Goal: Task Accomplishment & Management: Complete application form

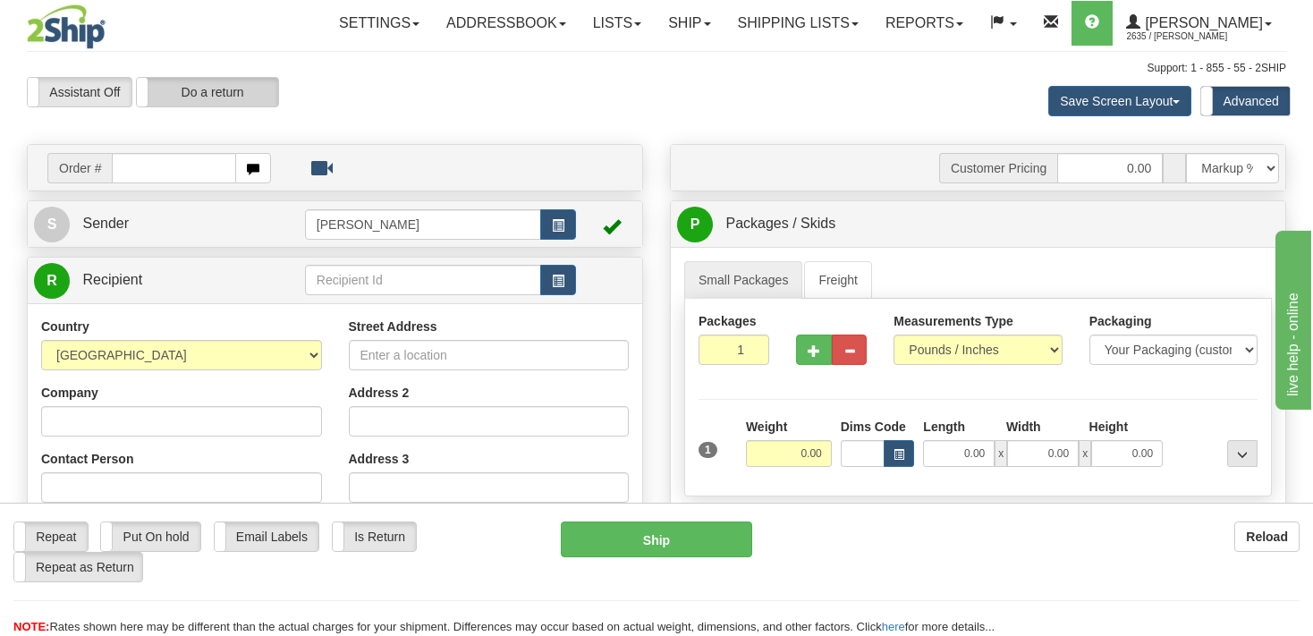
click at [209, 103] on label "Do a return" at bounding box center [207, 92] width 141 height 29
type input "[PERSON_NAME]"
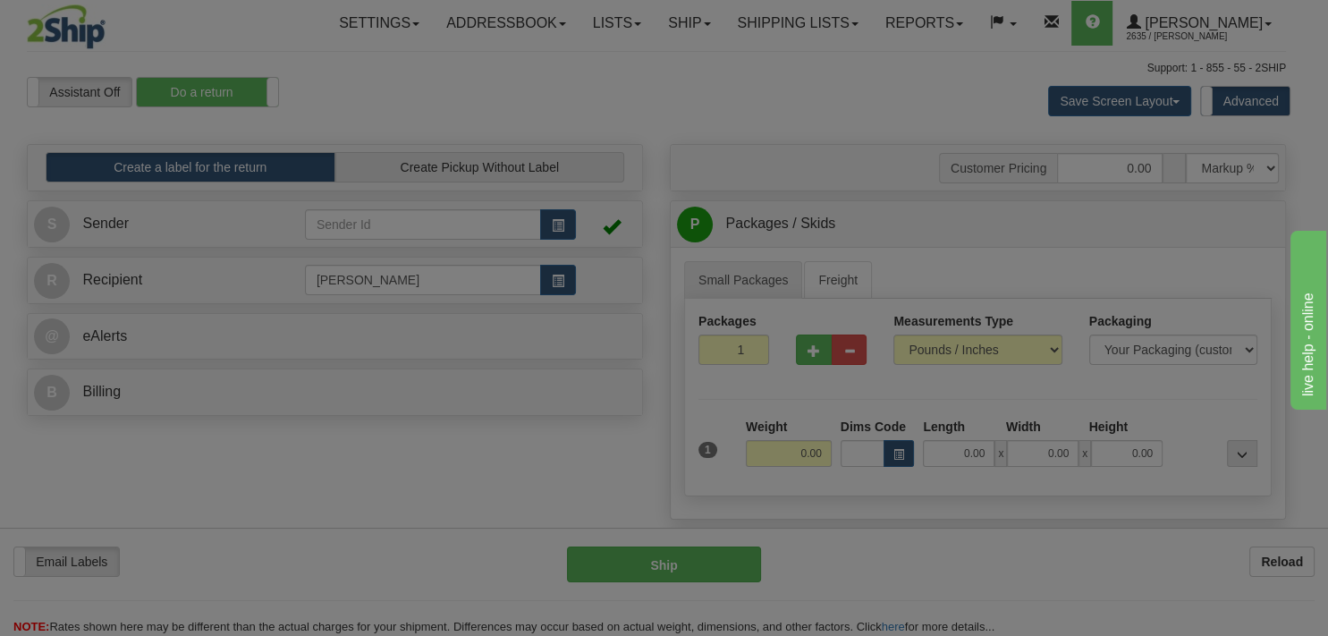
select select
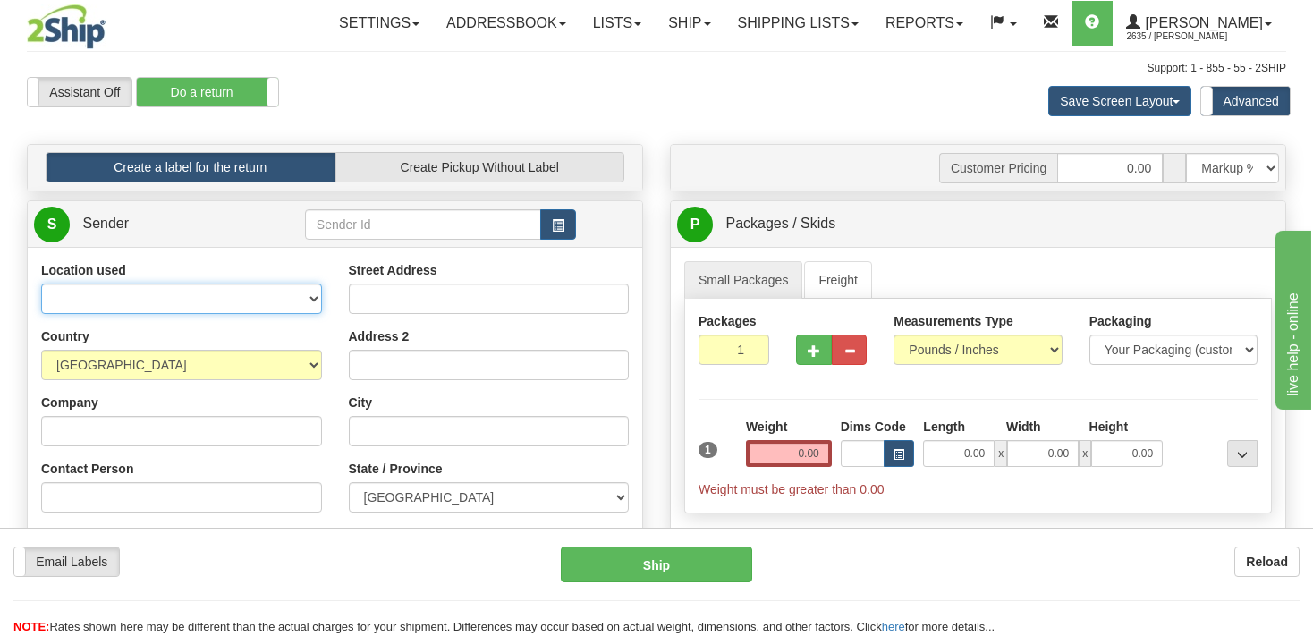
click at [41, 284] on select "BEURER BIGBUMP CASCORM CLIFBAR DAYCO DOLE ELIDA FREEYUMM Good Crisp GSBLC GSBLC…" at bounding box center [181, 299] width 281 height 30
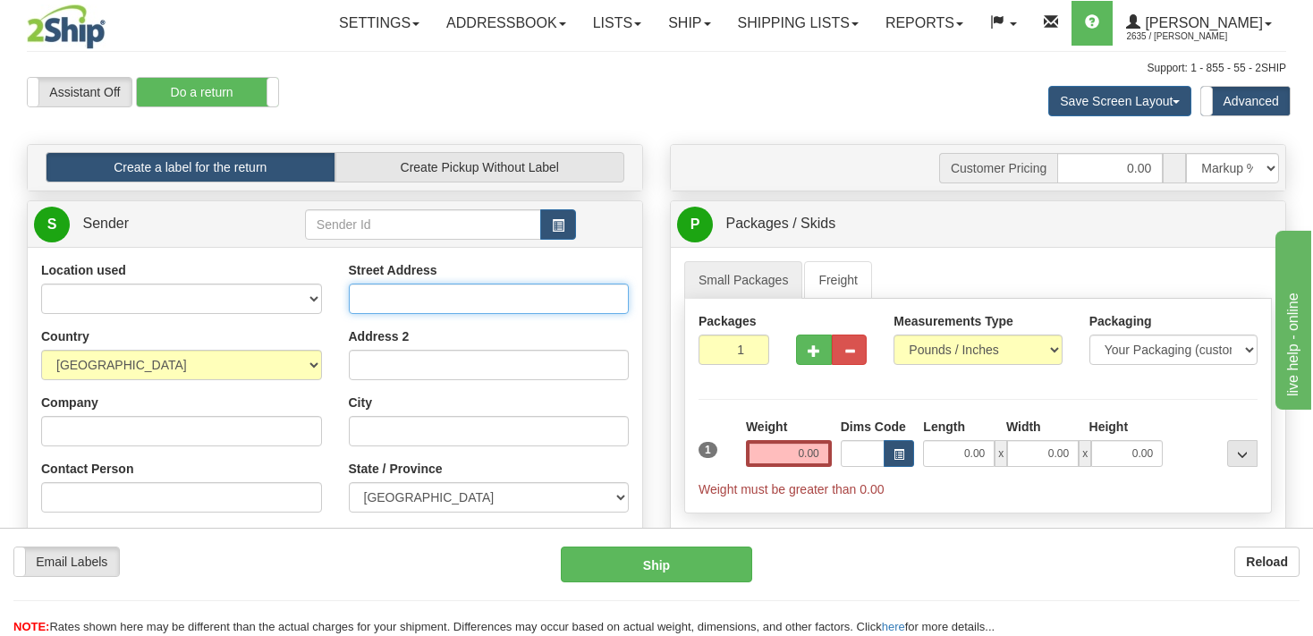
click at [388, 303] on input "Street Address" at bounding box center [489, 299] width 281 height 30
type input "3"
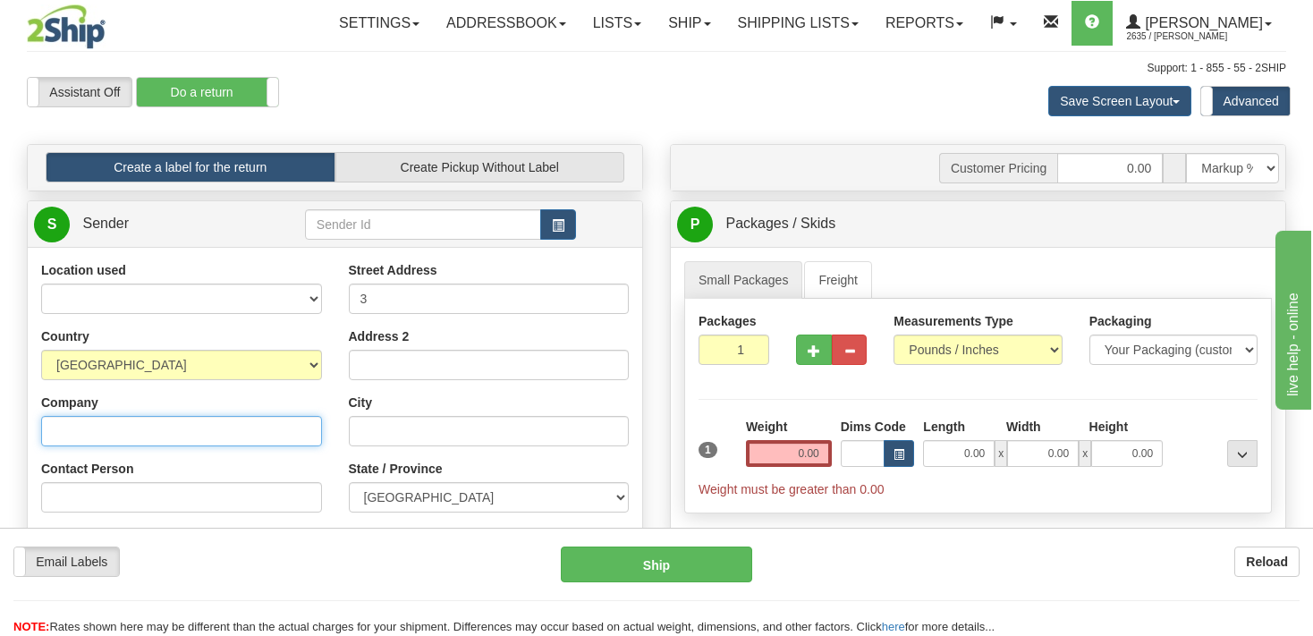
type input "Holt Renfrew"
type input "Holt.RTV@dhl.com"
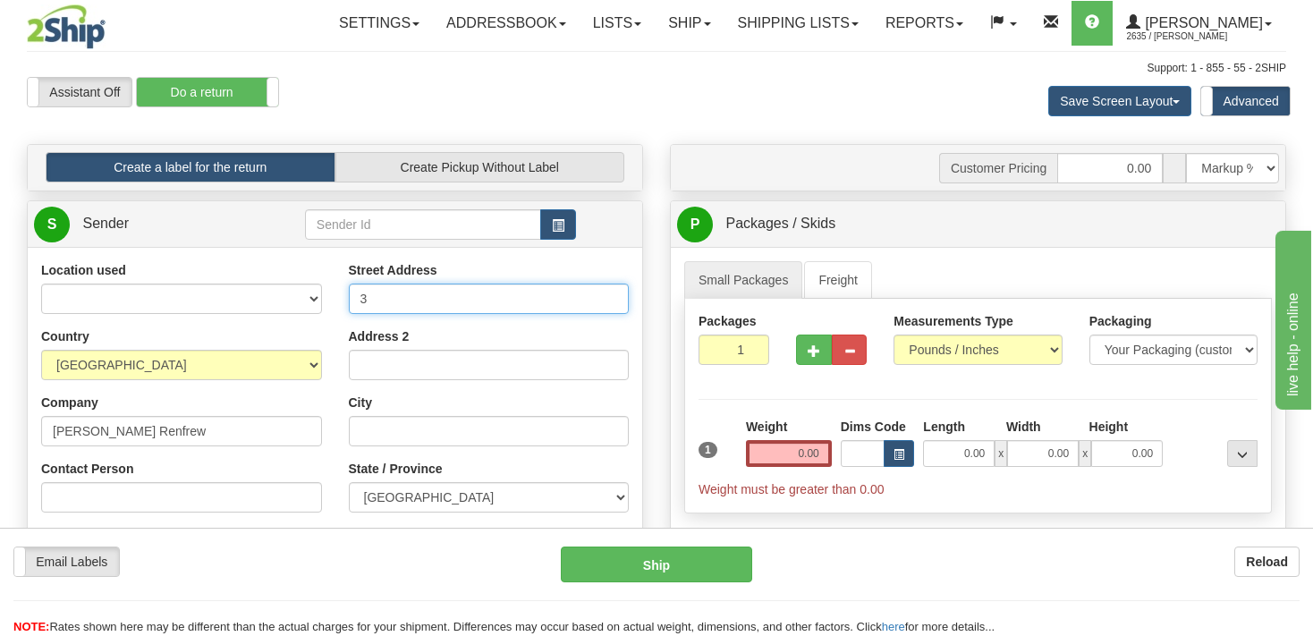
type input "396 Humberline Drive"
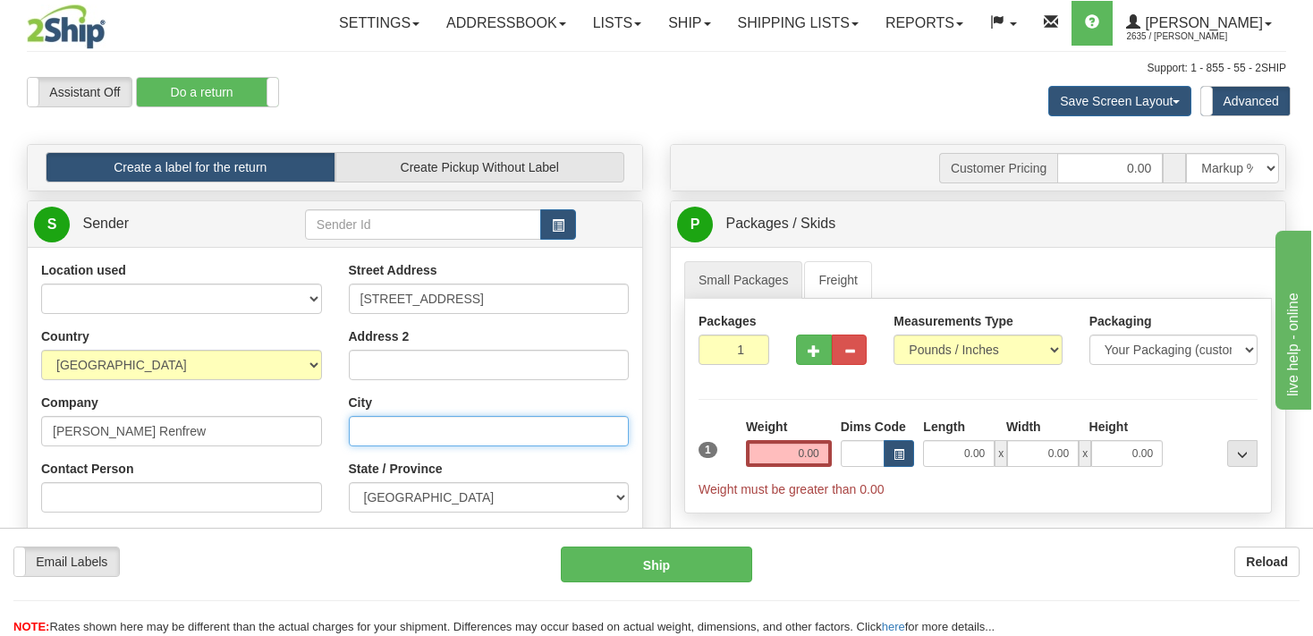
type input "Toronto"
type input "M9W 6J7"
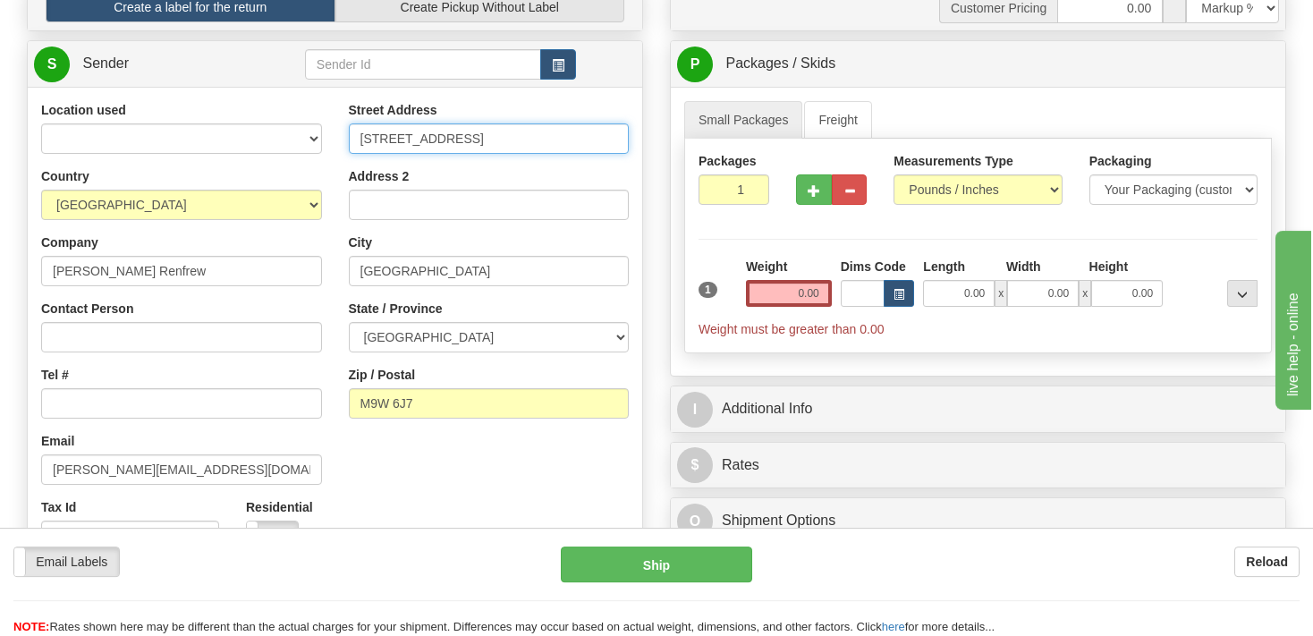
scroll to position [189, 0]
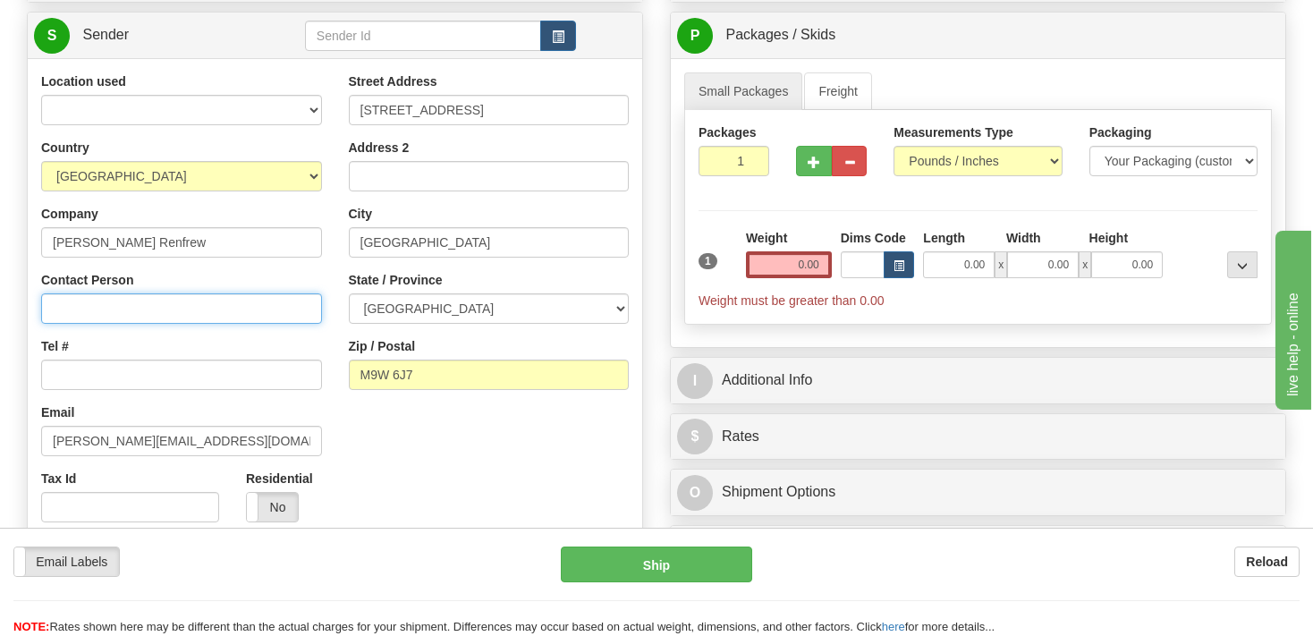
click at [113, 309] on input "Contact Person" at bounding box center [181, 308] width 281 height 30
paste input "RTV DEPARTMENT / THEO"
type input "RTV DEPARTMENT / THEO"
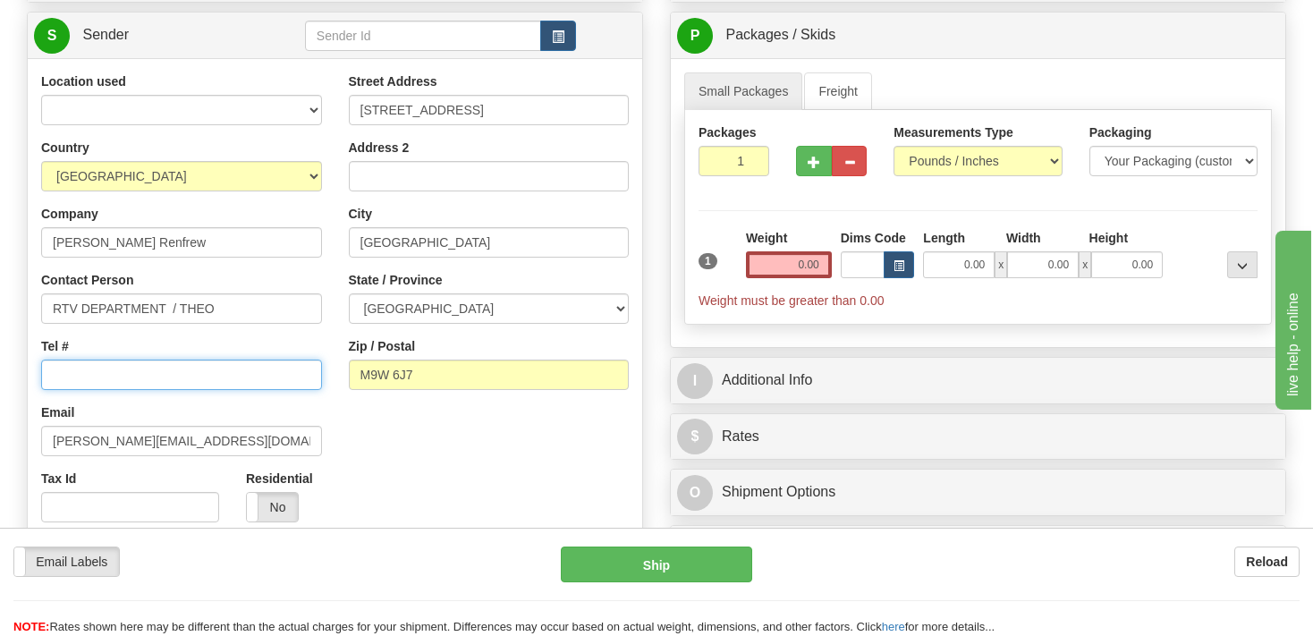
click at [191, 377] on input "Tel #" at bounding box center [181, 375] width 281 height 30
paste input "416 675 9200"
type input "416 675 9200"
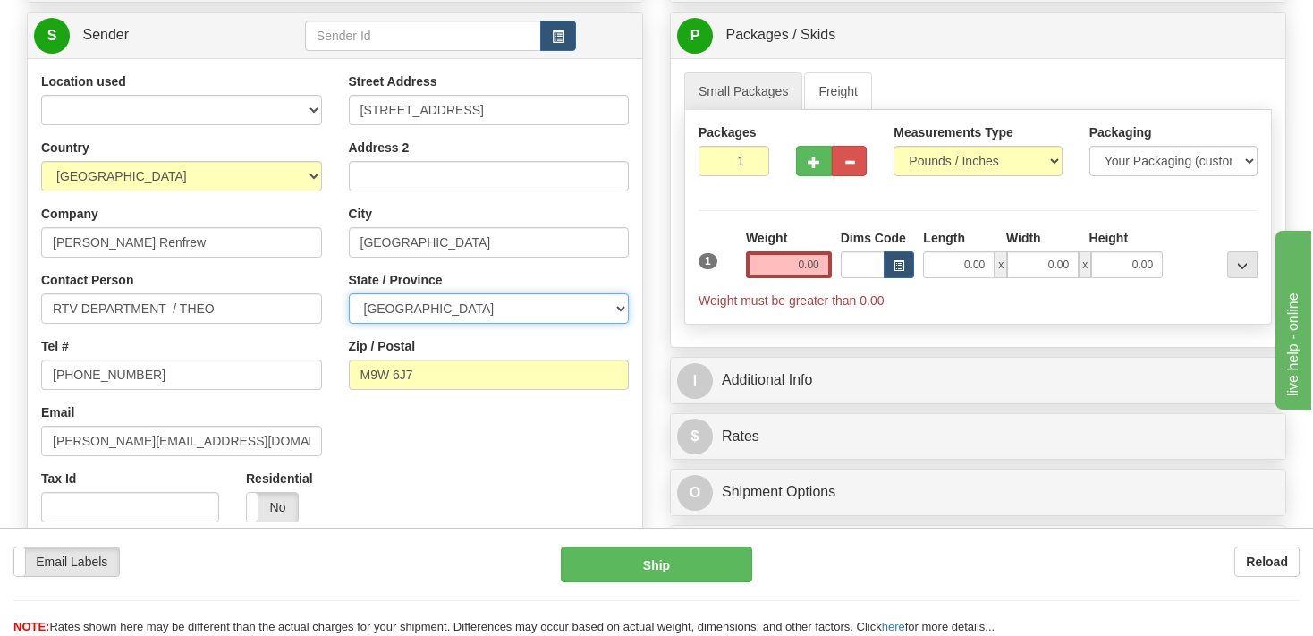
click at [349, 293] on select "ALBERTA BRITISH COLUMBIA MANITOBA NEW BRUNSWICK NEWFOUNDLAND NOVA SCOTIA NUNAVU…" at bounding box center [489, 308] width 281 height 30
select select "ON"
click option "[GEOGRAPHIC_DATA]" at bounding box center [0, 0] width 0 height 0
click at [460, 479] on div "Location used BEURER BIGBUMP CASCORM CLIFBAR DAYCO DOLE ELIDA FREEYUMM Good Cri…" at bounding box center [335, 303] width 615 height 463
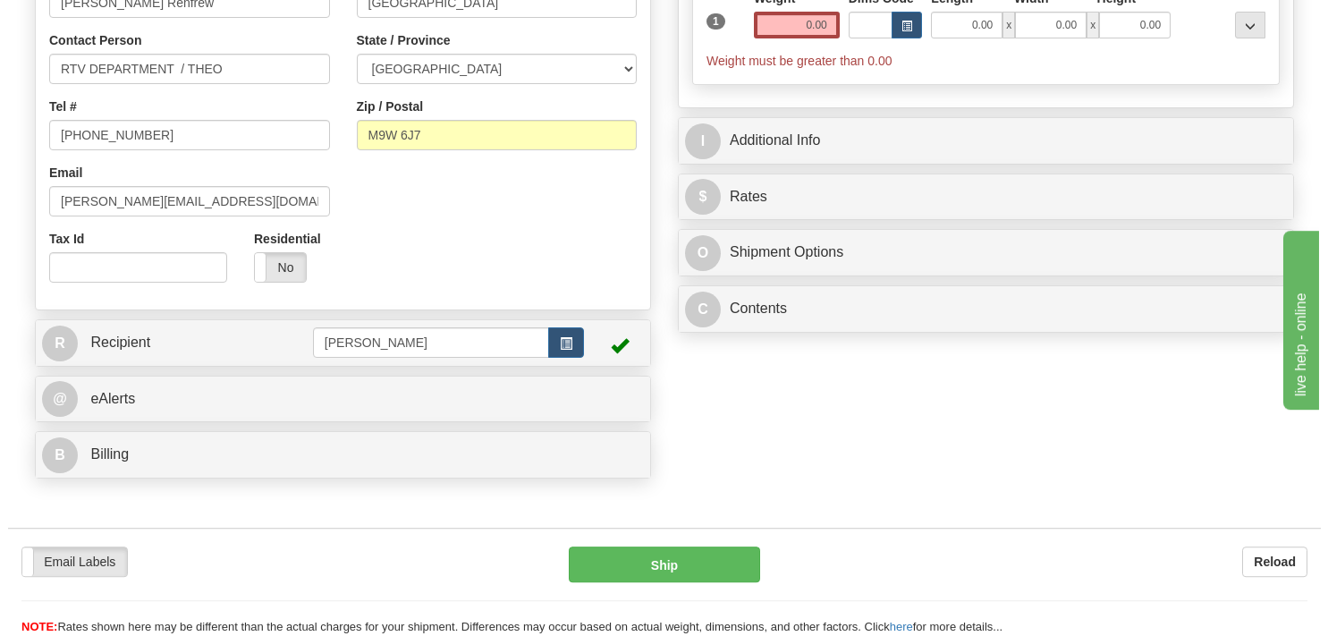
scroll to position [472, 0]
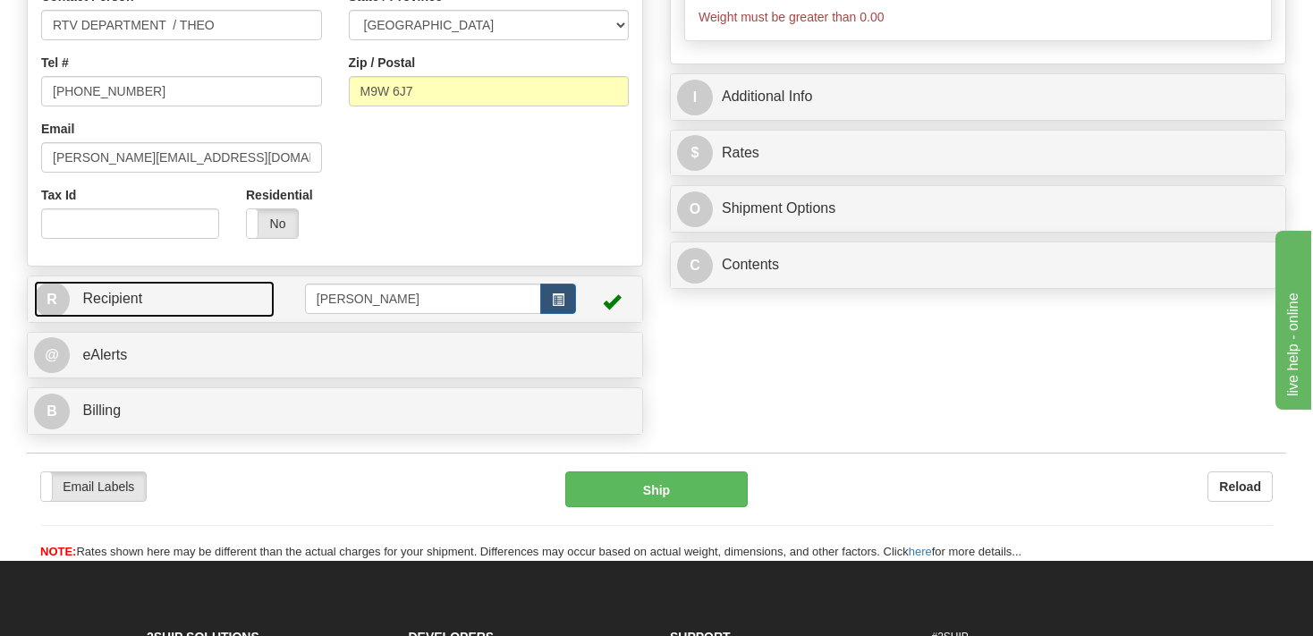
click at [168, 307] on link "R Recipient" at bounding box center [154, 299] width 241 height 37
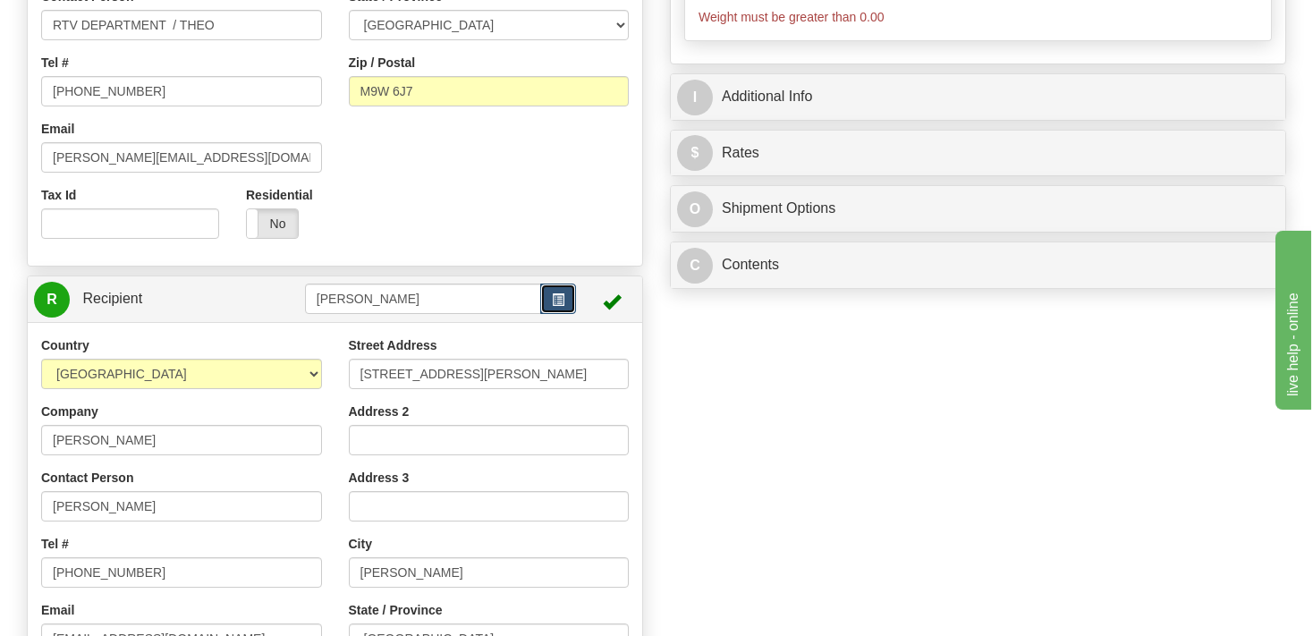
click at [557, 298] on span "button" at bounding box center [558, 300] width 13 height 12
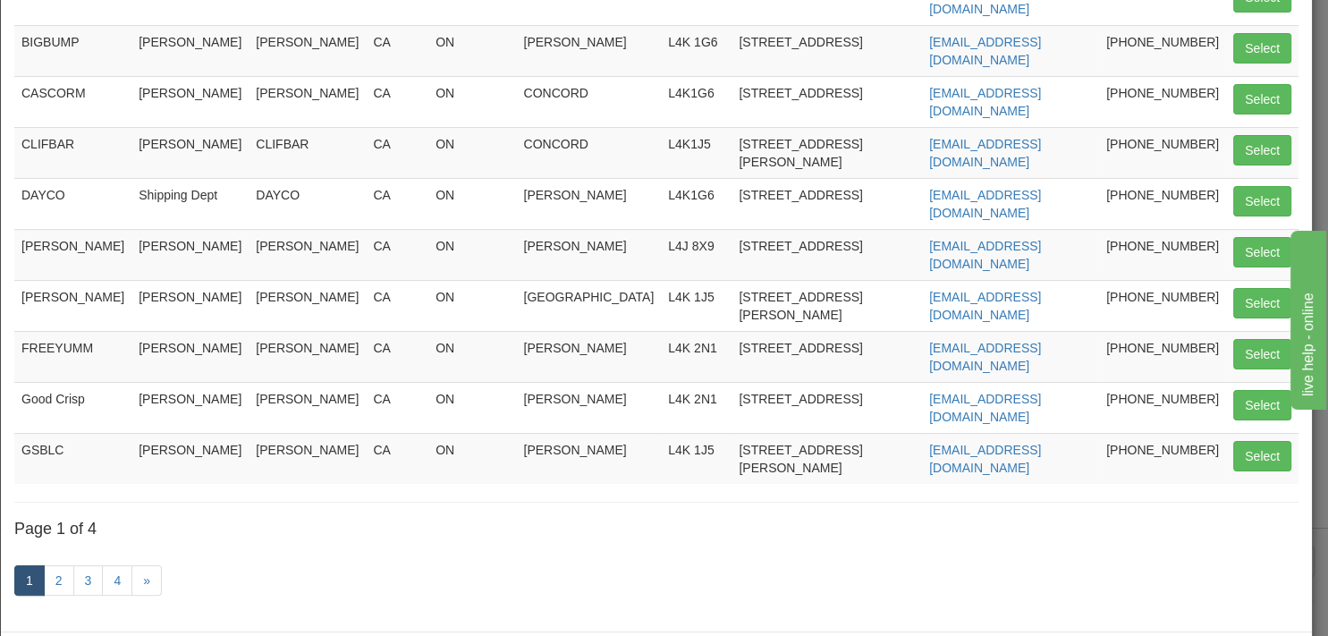
scroll to position [238, 0]
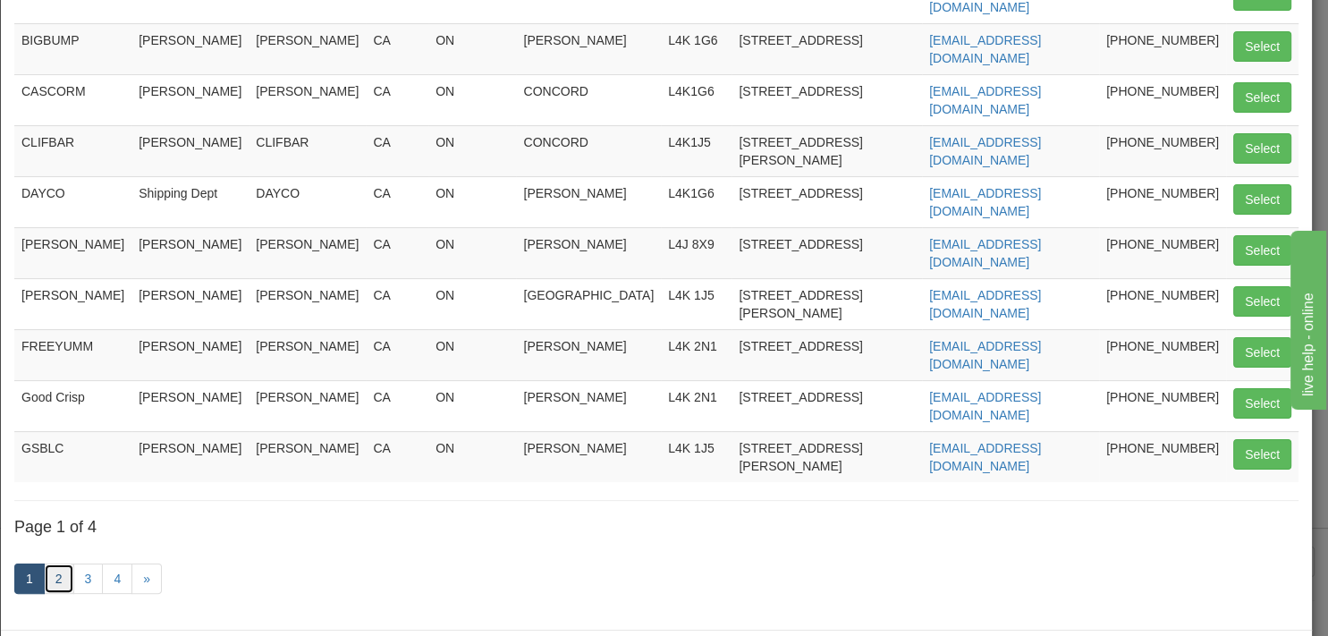
click at [62, 564] on link "2" at bounding box center [59, 579] width 30 height 30
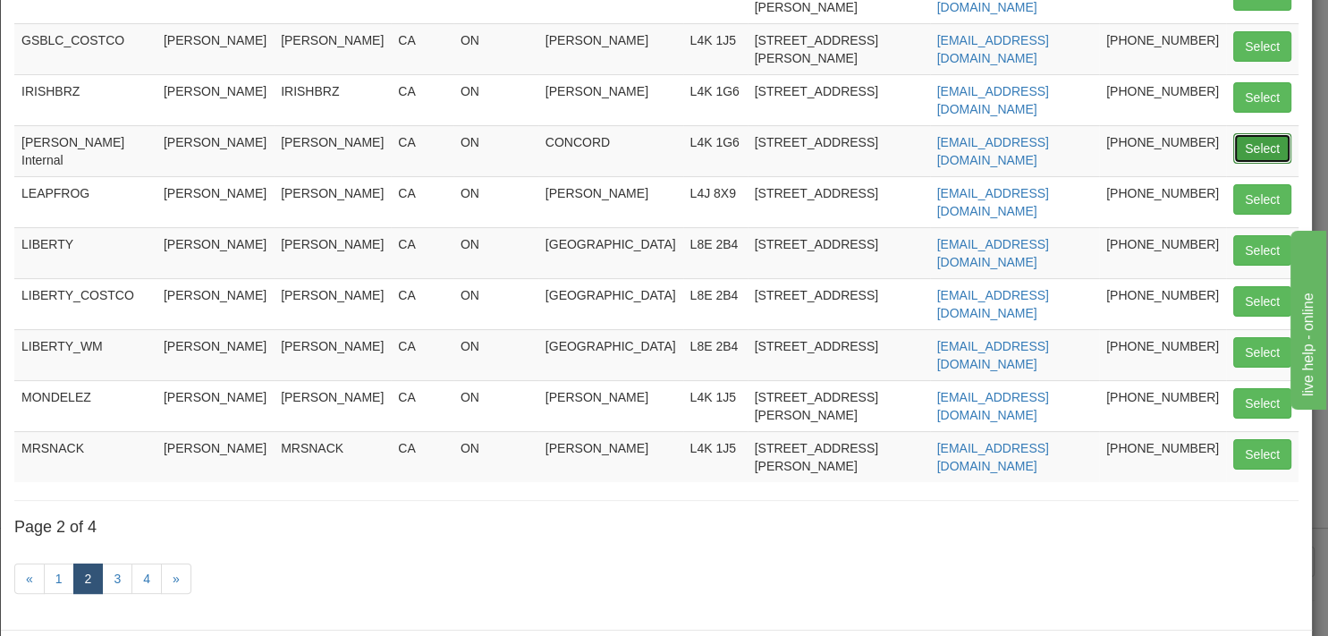
click at [1233, 133] on button "Select" at bounding box center [1262, 148] width 58 height 30
type input "JD Smith Internal"
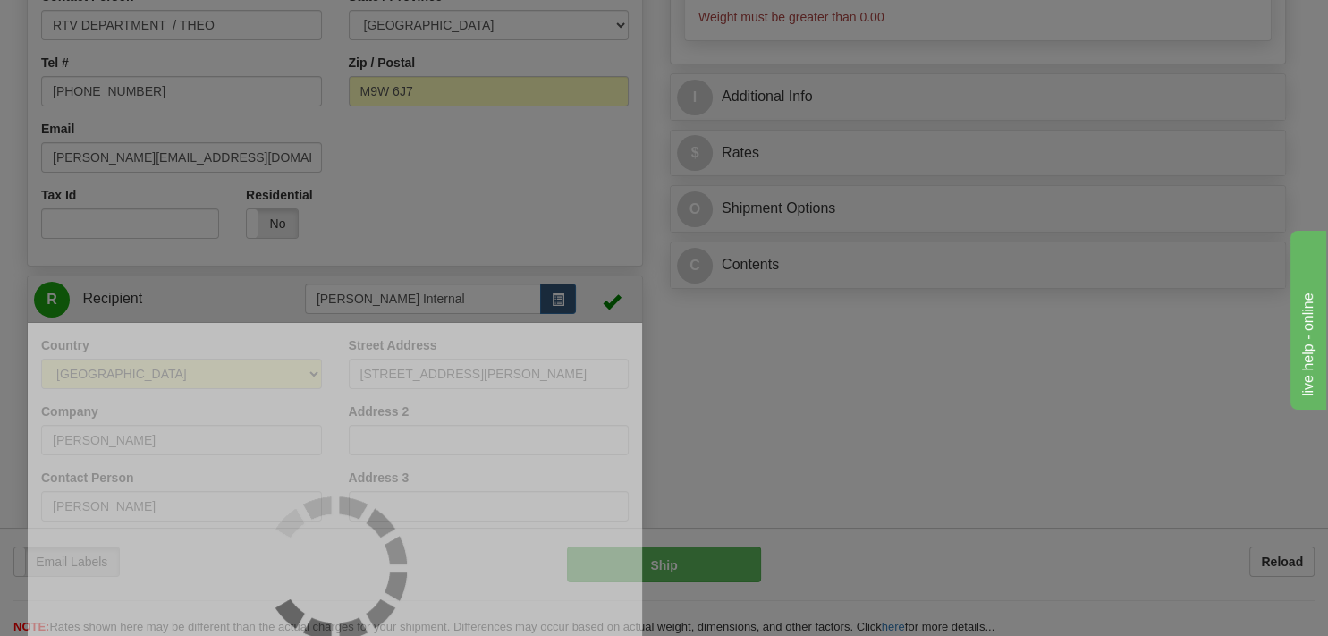
select select
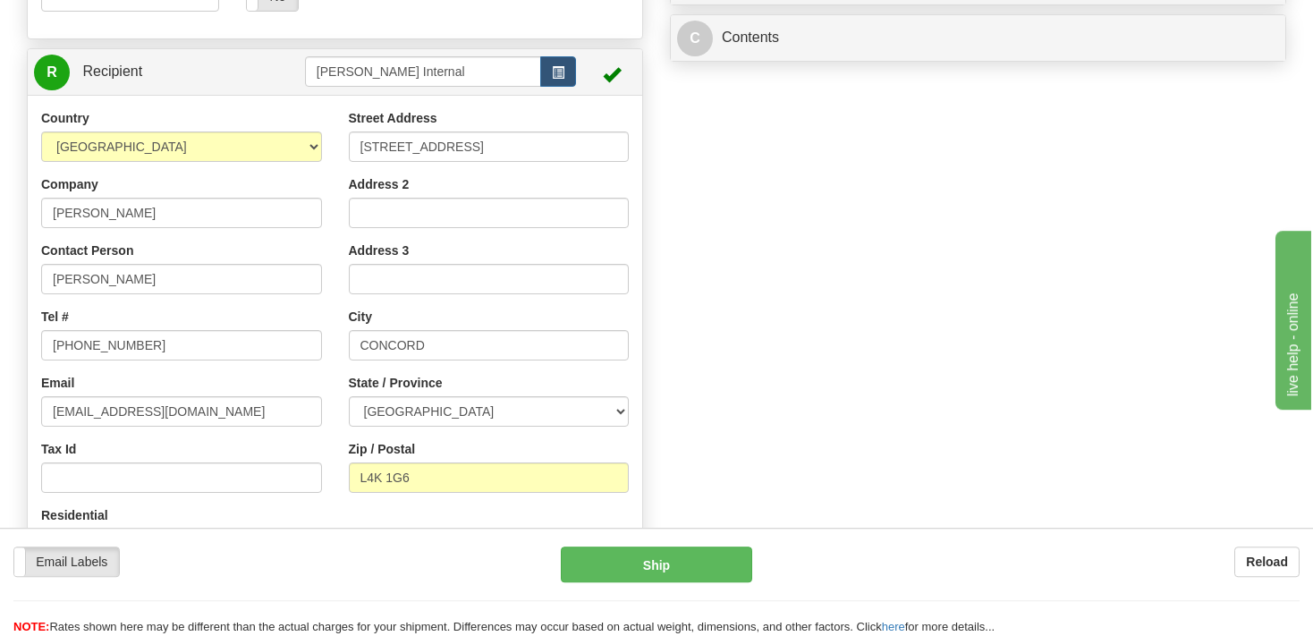
scroll to position [700, 0]
type input "0.00"
drag, startPoint x: 187, startPoint y: 280, endPoint x: -1, endPoint y: 278, distance: 187.8
click at [41, 278] on input "Jason Grimmer" at bounding box center [181, 278] width 281 height 30
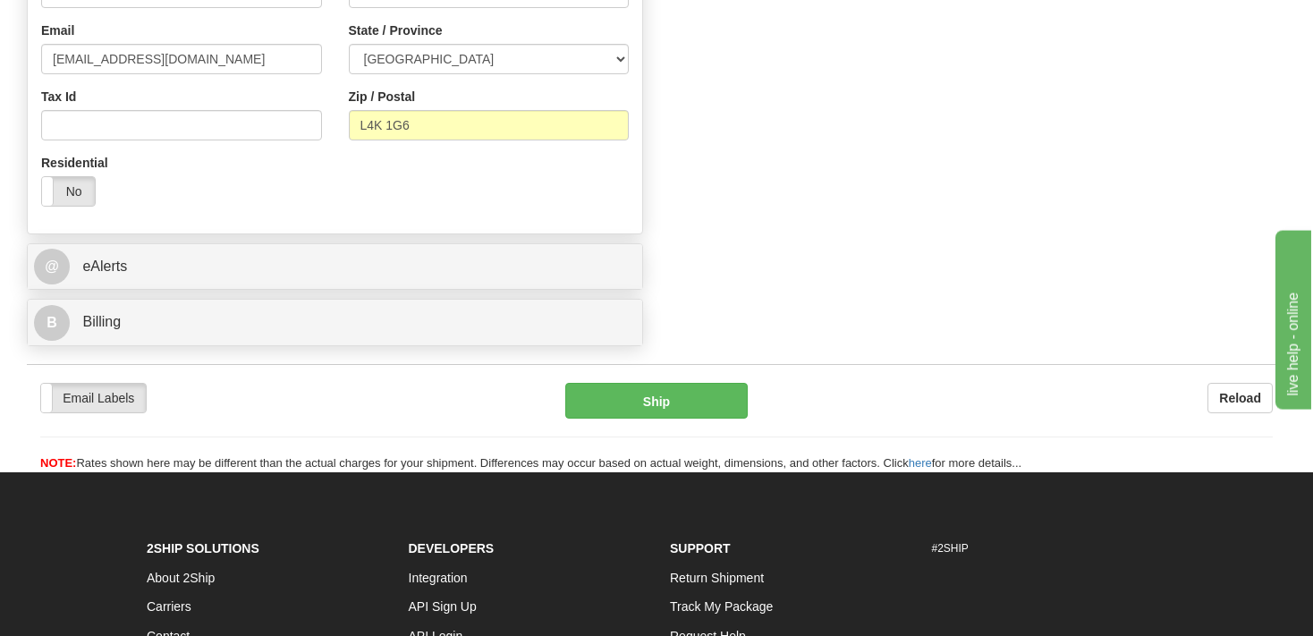
scroll to position [1078, 0]
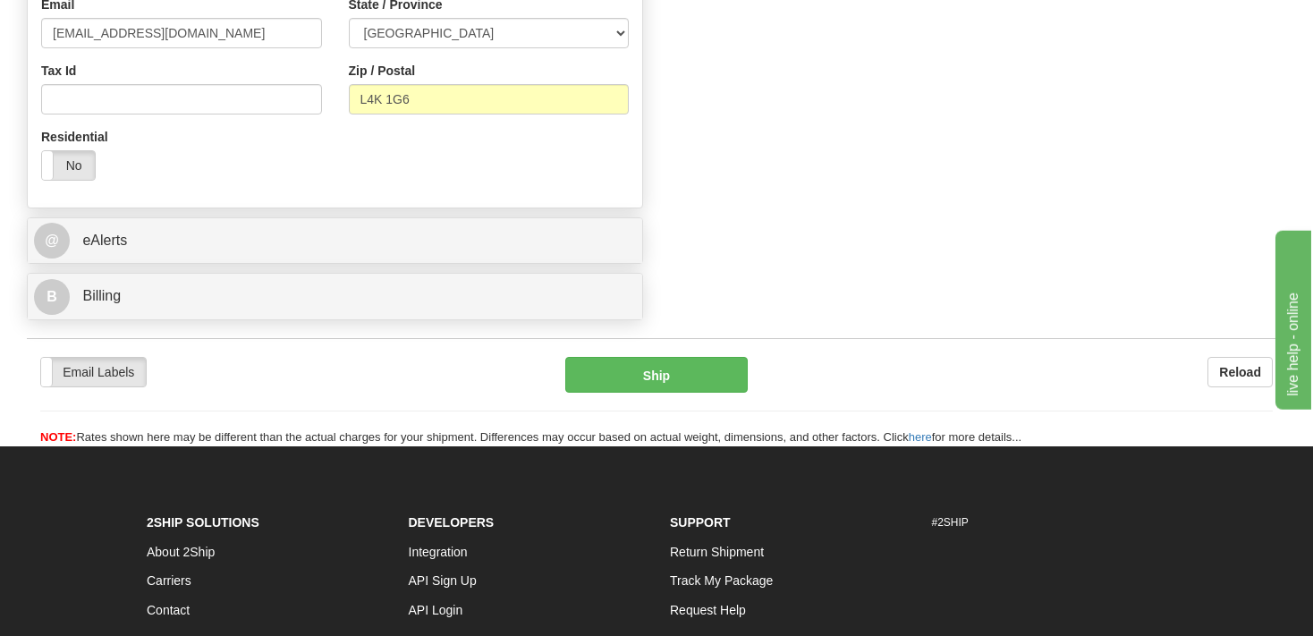
type input "Julie Mae Salvacion"
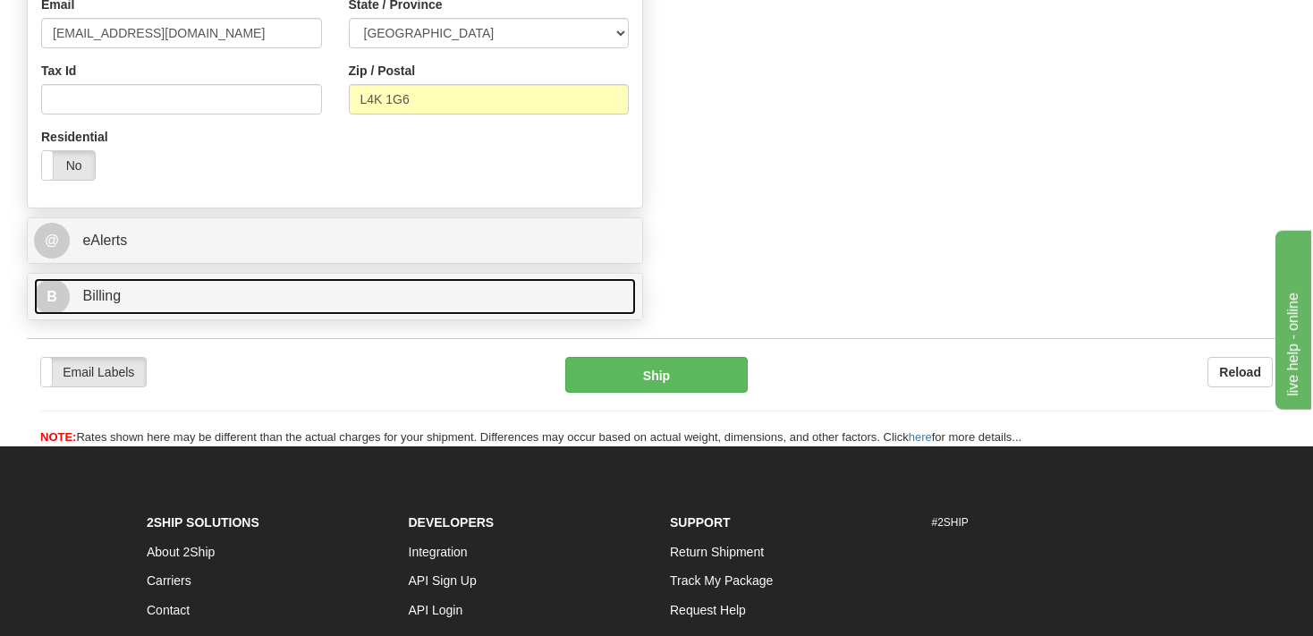
click at [168, 286] on link "B Billing" at bounding box center [335, 296] width 602 height 37
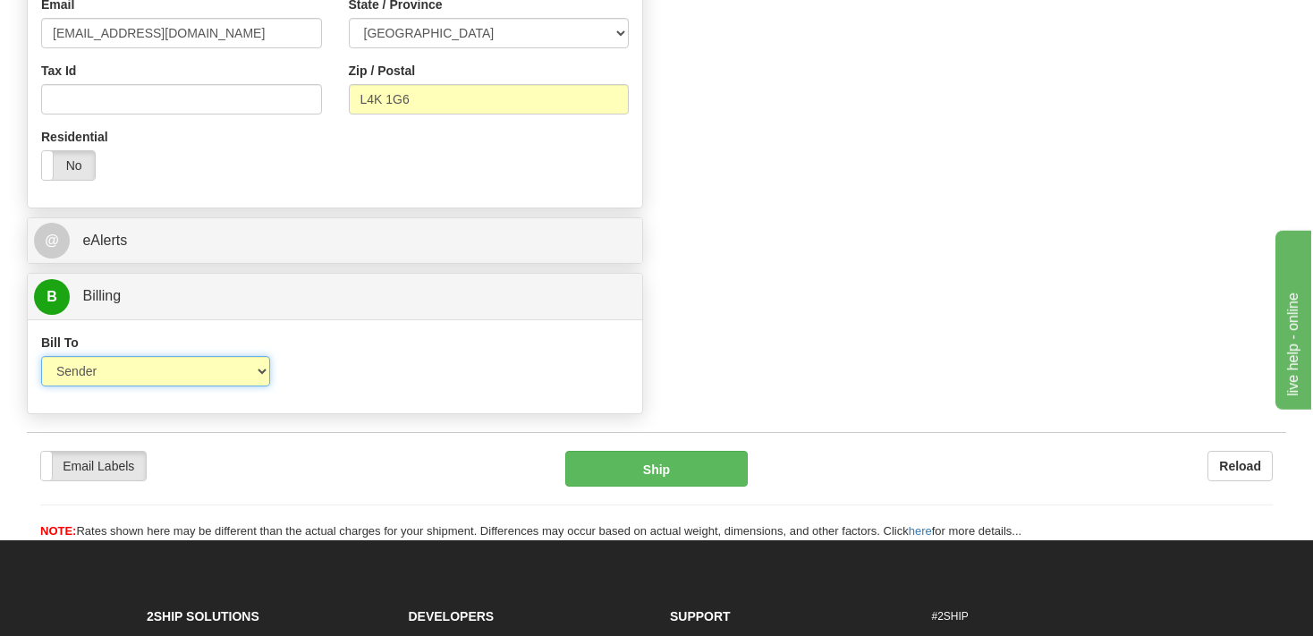
click at [41, 356] on select "Sender Recipient Third Party Collect" at bounding box center [155, 371] width 229 height 30
select select "2"
click option "Recipient" at bounding box center [0, 0] width 0 height 0
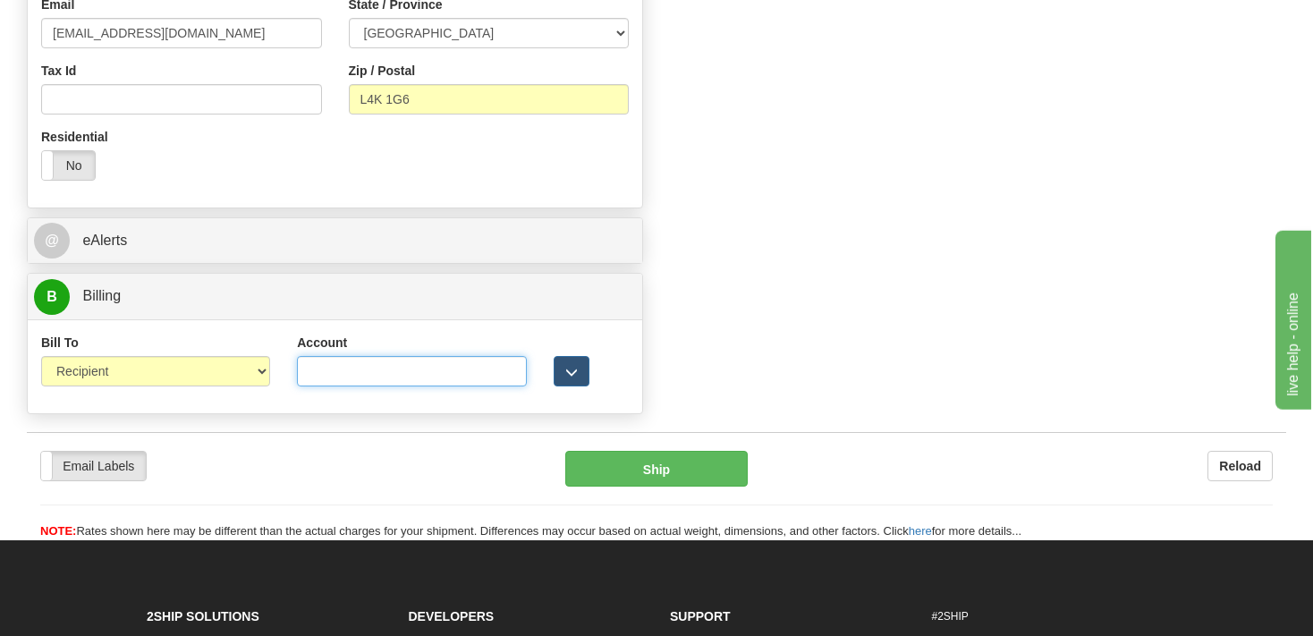
click at [375, 367] on input "Account" at bounding box center [411, 371] width 229 height 30
click at [383, 380] on input "Account" at bounding box center [411, 371] width 229 height 30
paste input "04720F"
type input "04720F"
click at [614, 352] on div at bounding box center [592, 345] width 76 height 22
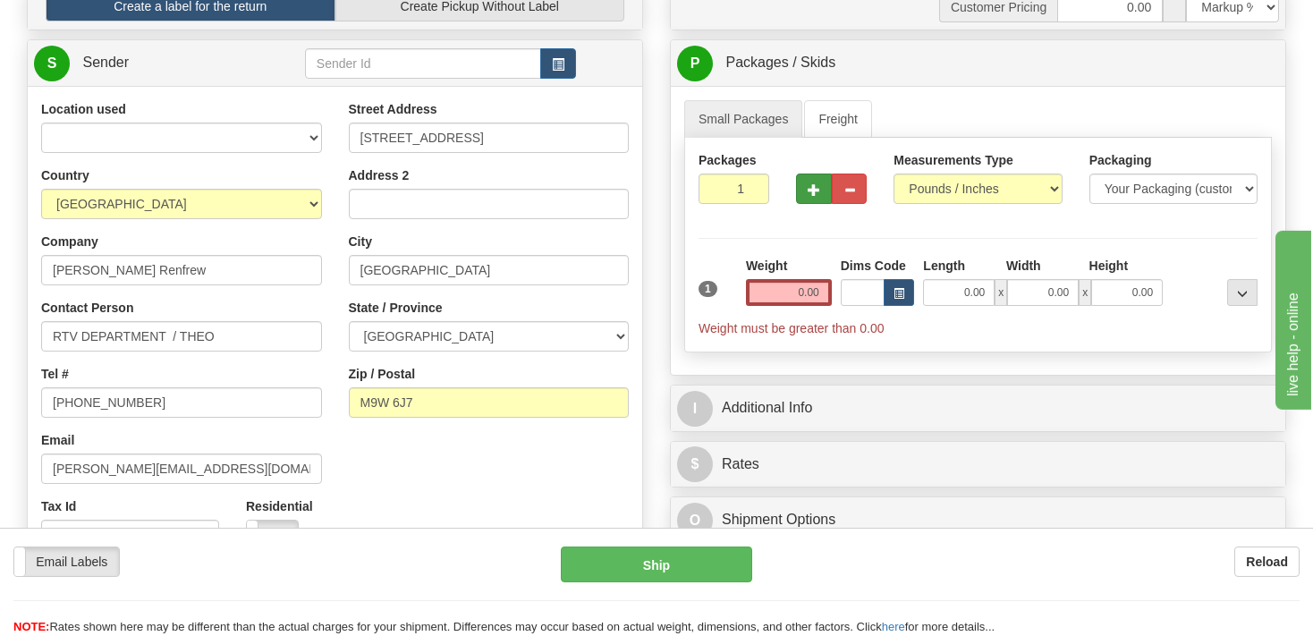
scroll to position [39, 0]
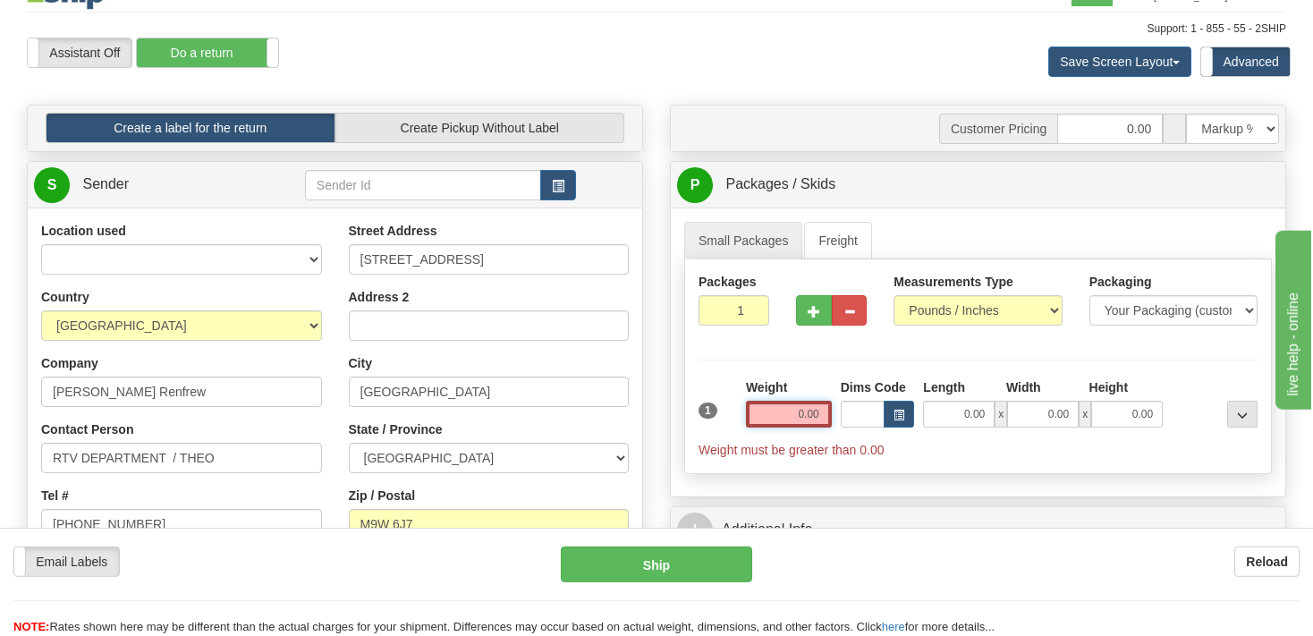
click at [797, 414] on input "0.00" at bounding box center [789, 414] width 86 height 27
type input "28.00"
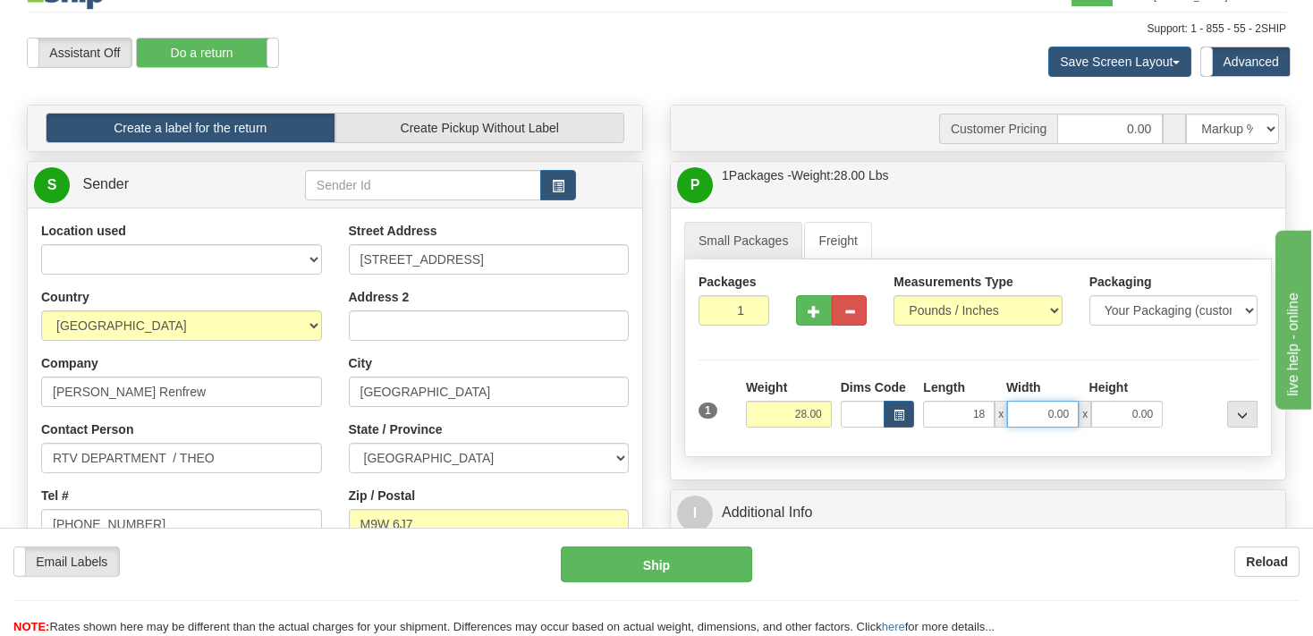
type input "18.00"
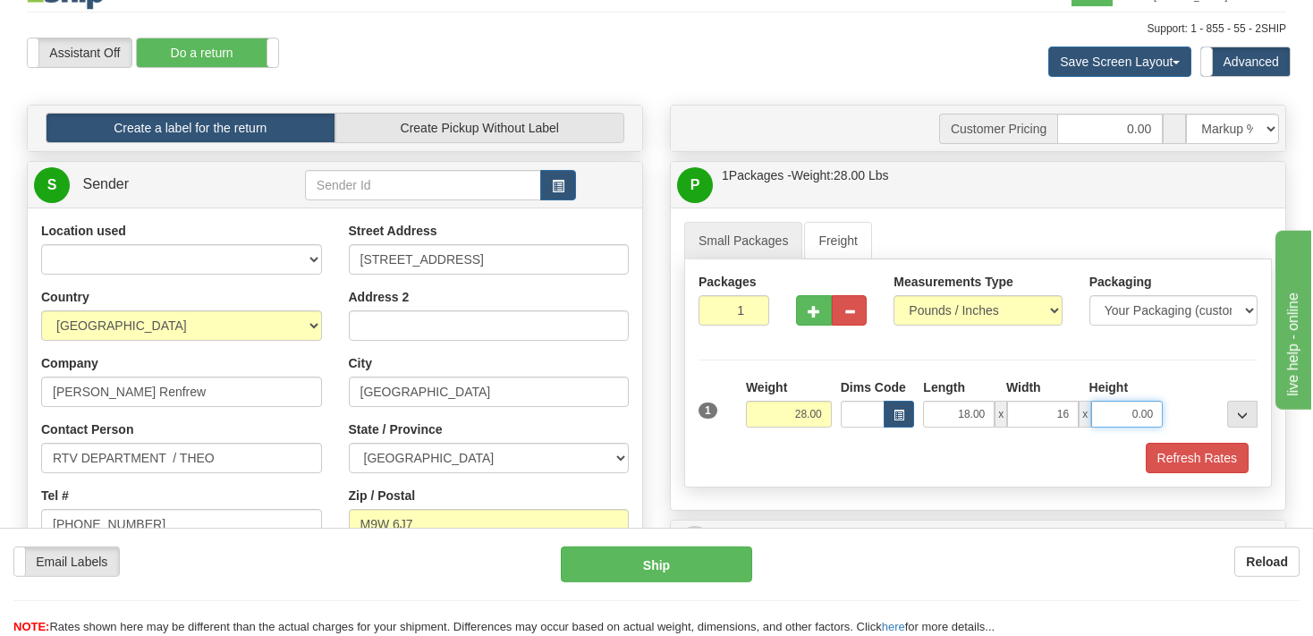
type input "16.00"
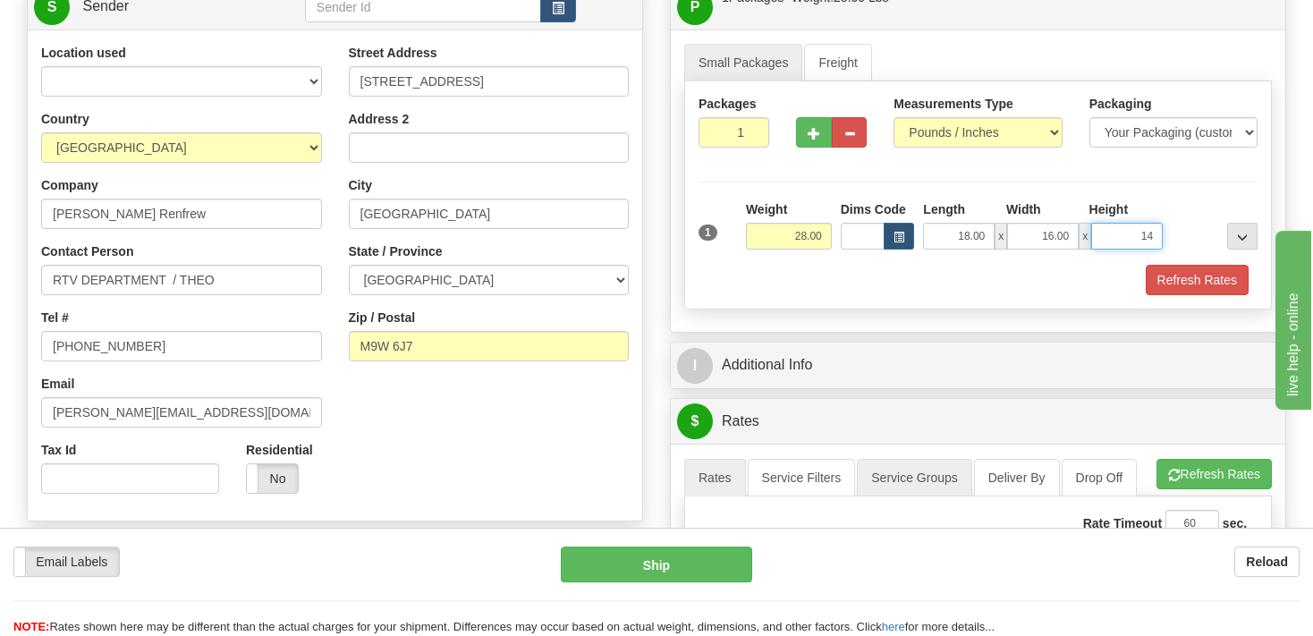
scroll to position [228, 0]
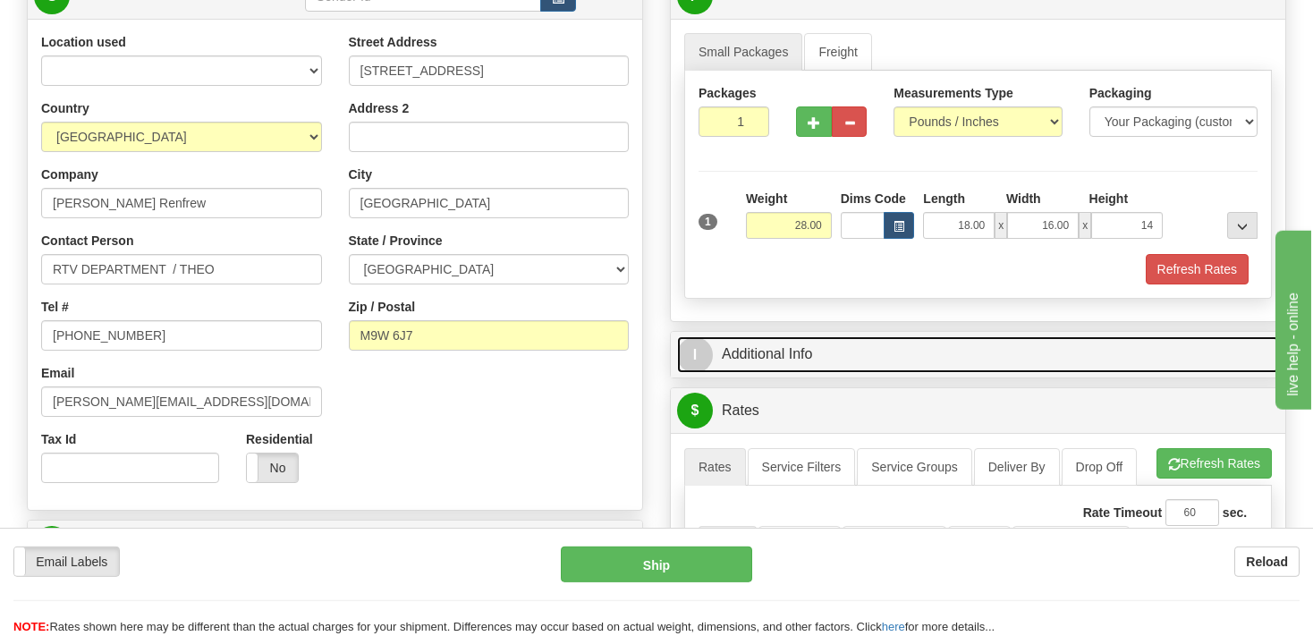
type input "14.00"
click at [791, 360] on link "I Additional Info" at bounding box center [978, 354] width 602 height 37
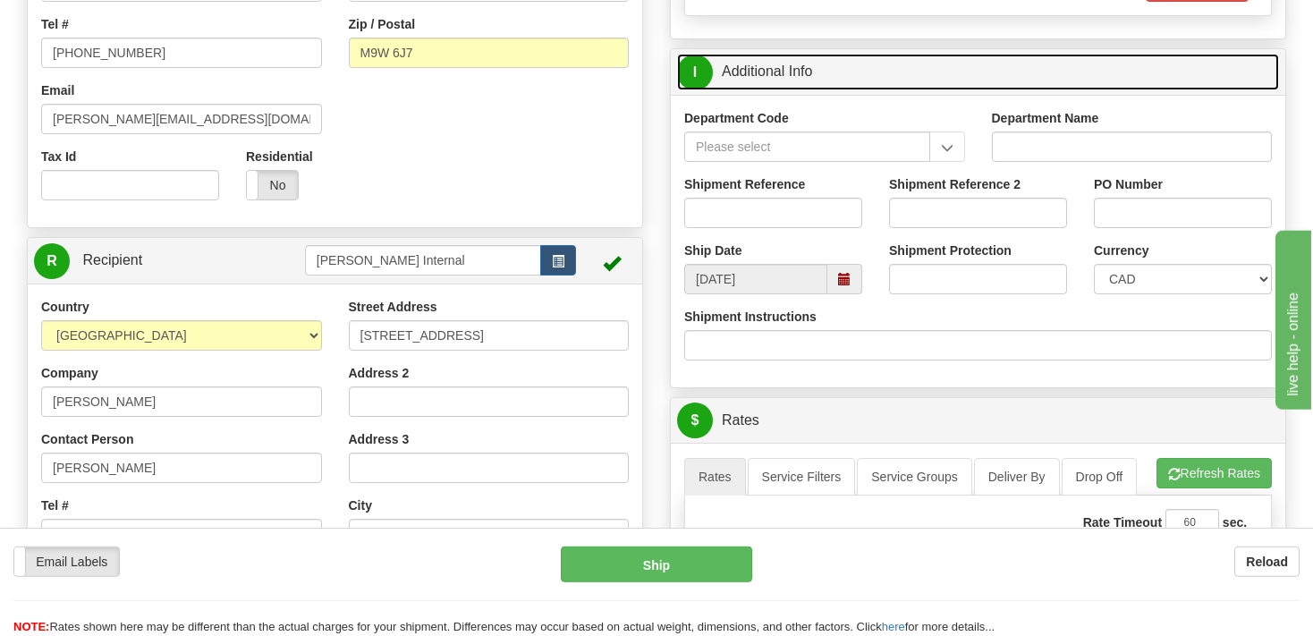
scroll to position [512, 0]
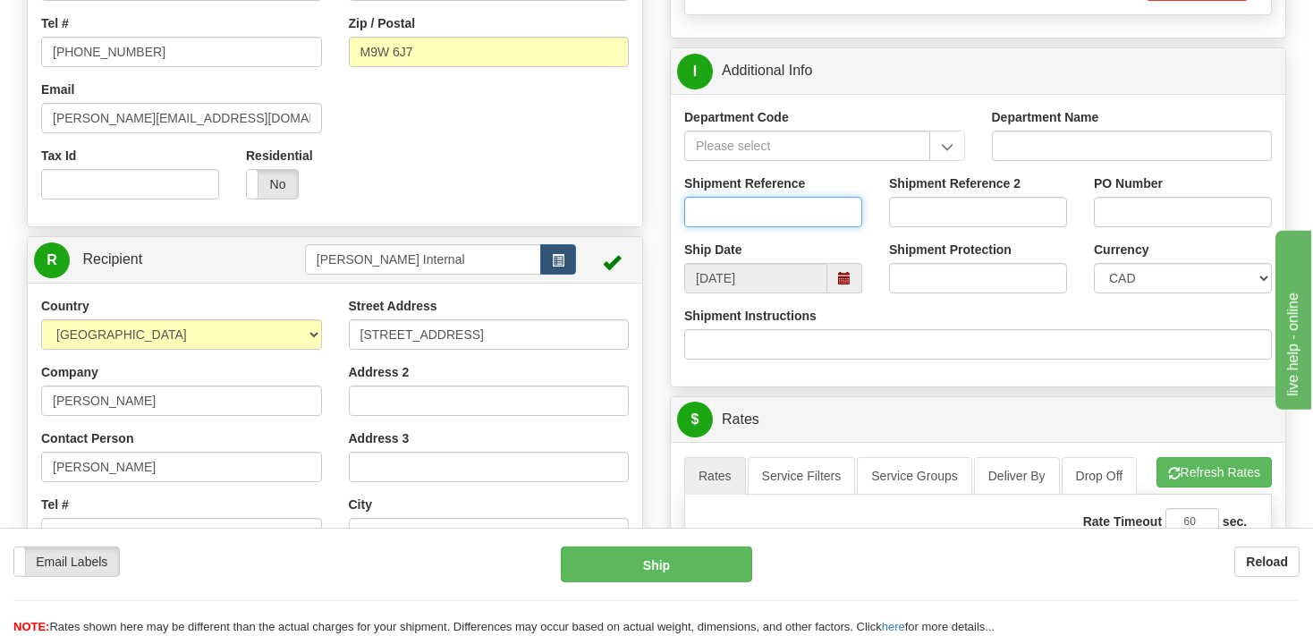
click at [750, 208] on input "Shipment Reference" at bounding box center [773, 212] width 178 height 30
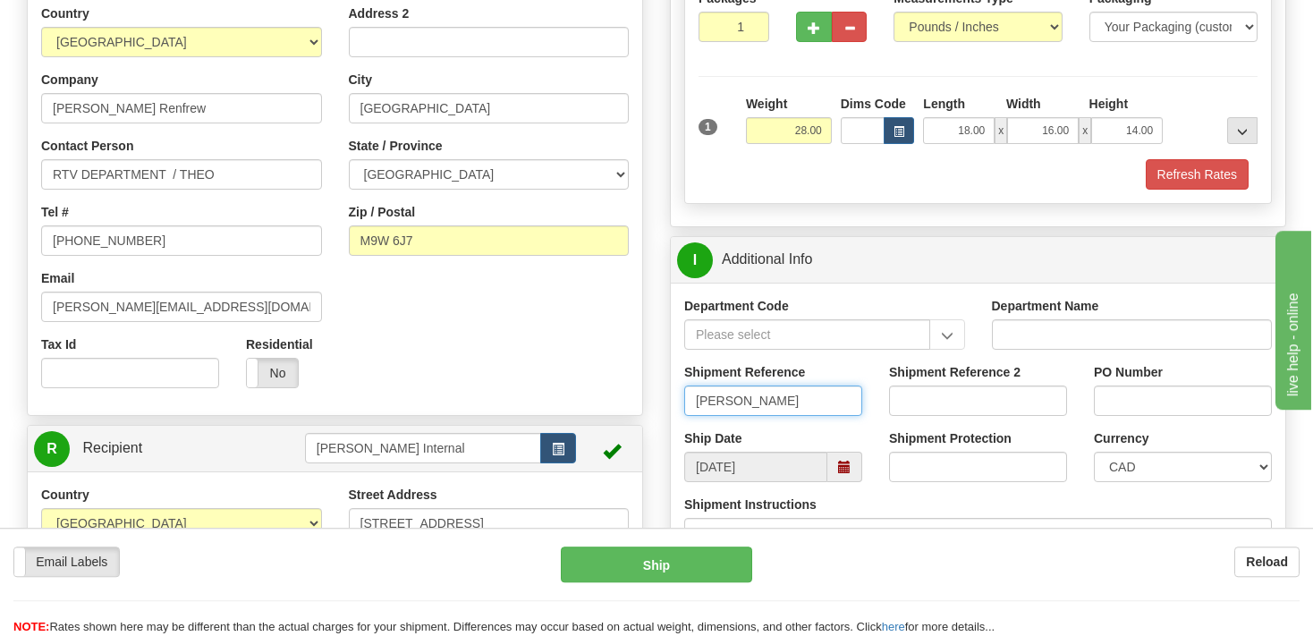
scroll to position [322, 0]
type input "Vinnie Russo"
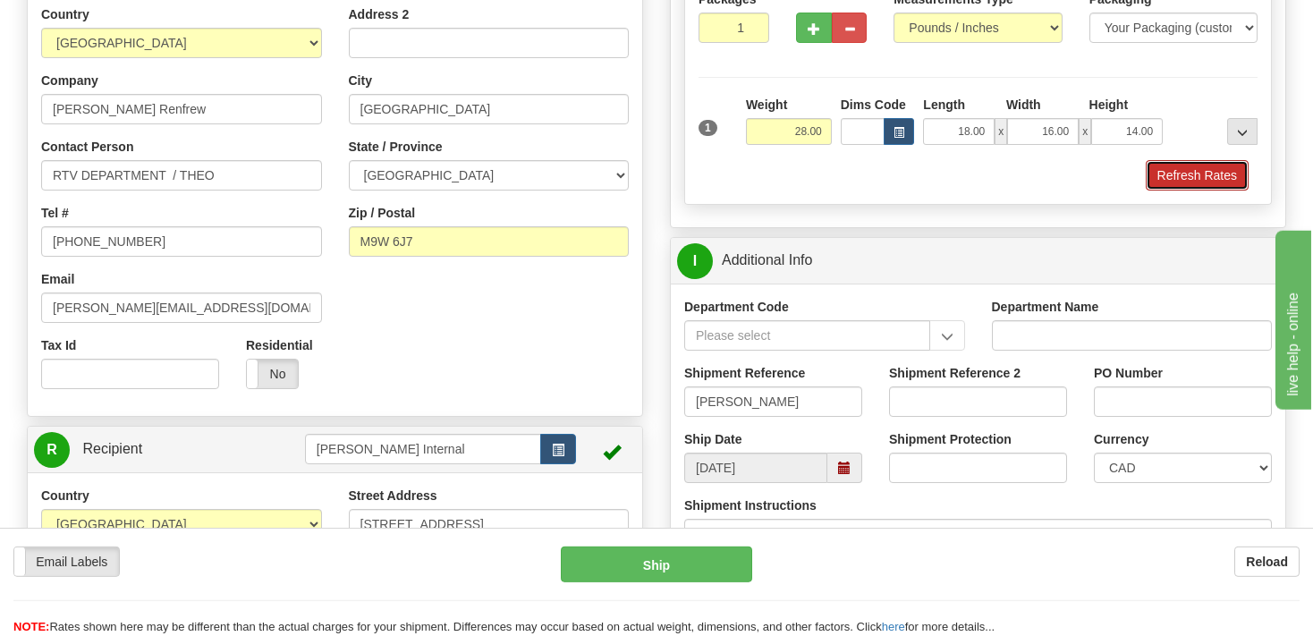
click at [1185, 184] on button "Refresh Rates" at bounding box center [1197, 175] width 103 height 30
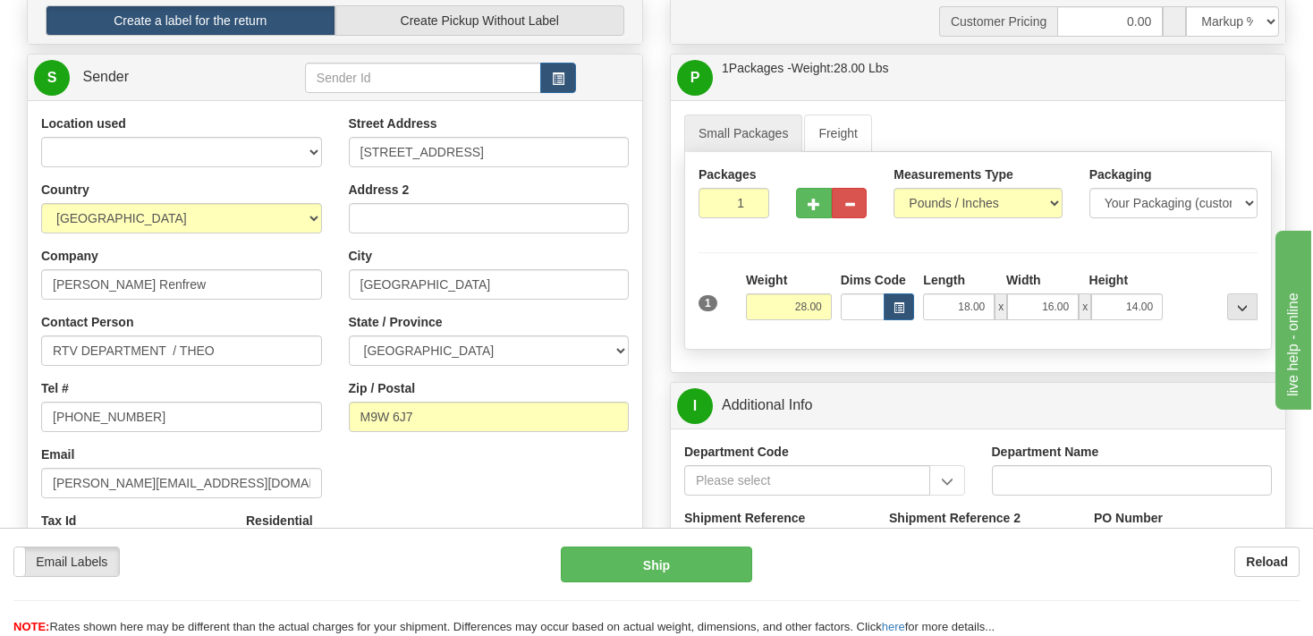
scroll to position [133, 0]
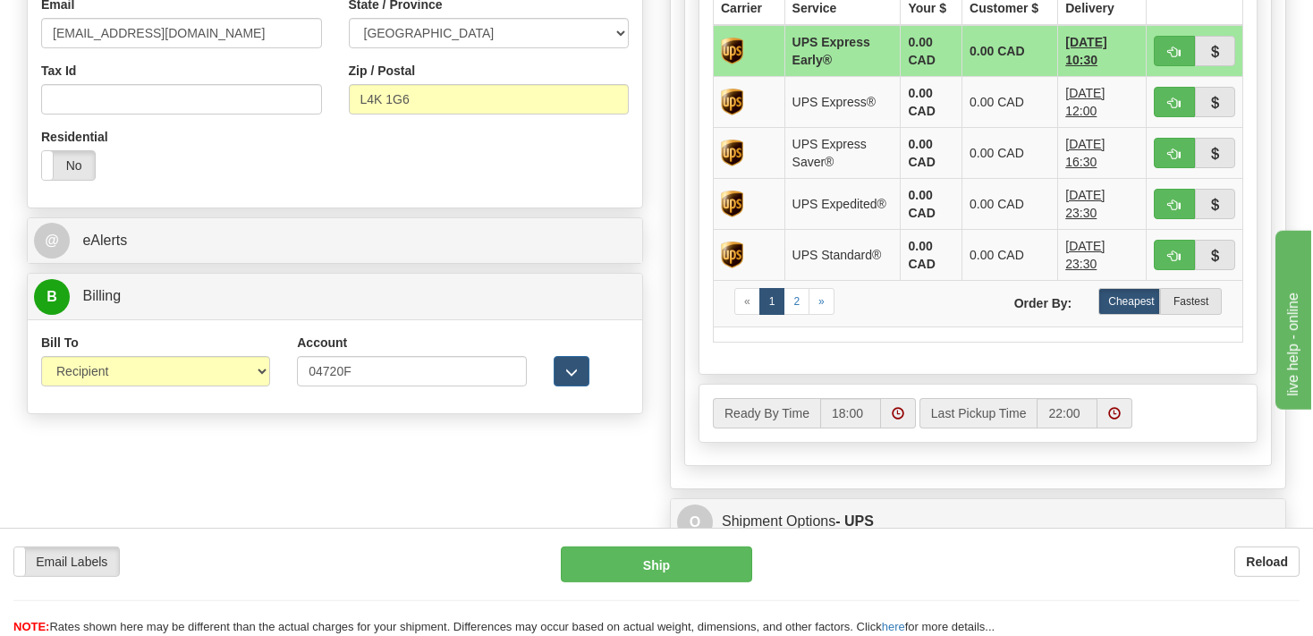
scroll to position [984, 0]
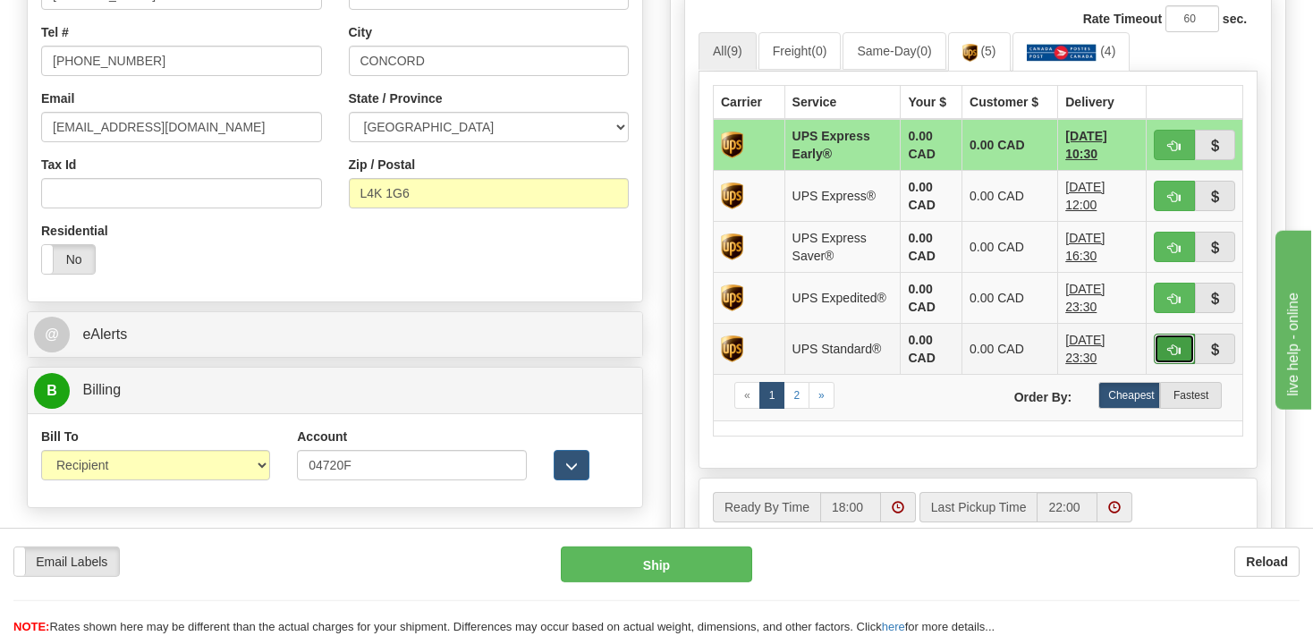
click at [1174, 351] on span "button" at bounding box center [1174, 350] width 13 height 12
type input "11"
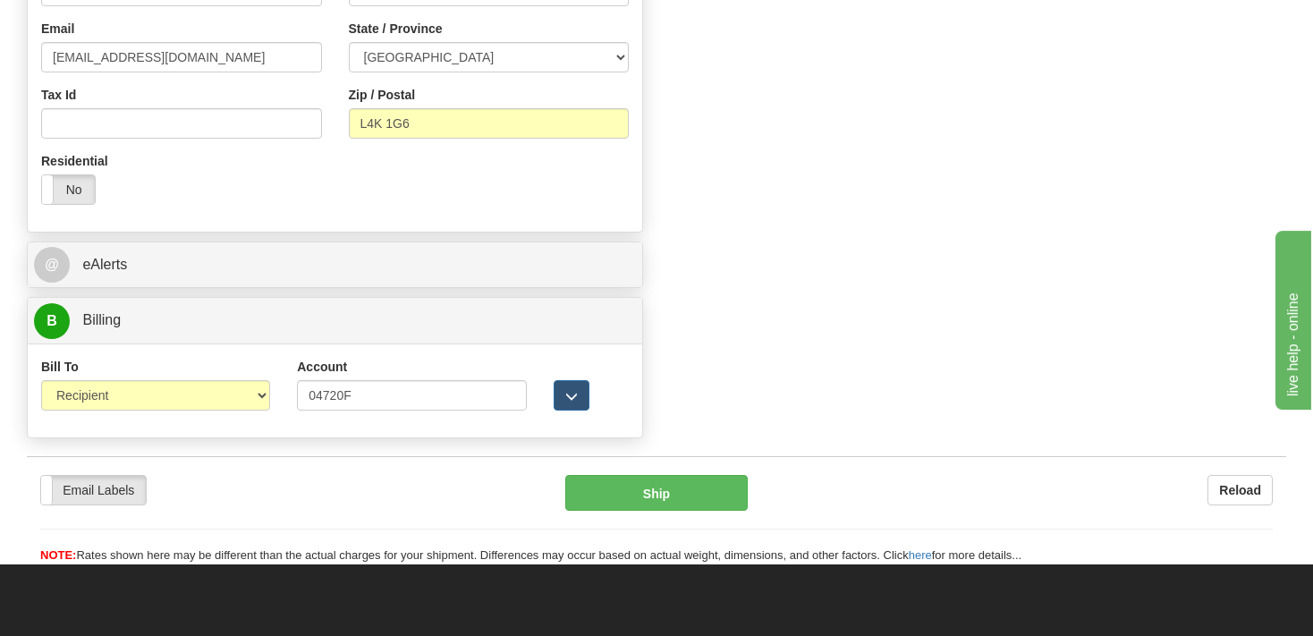
scroll to position [1191, 0]
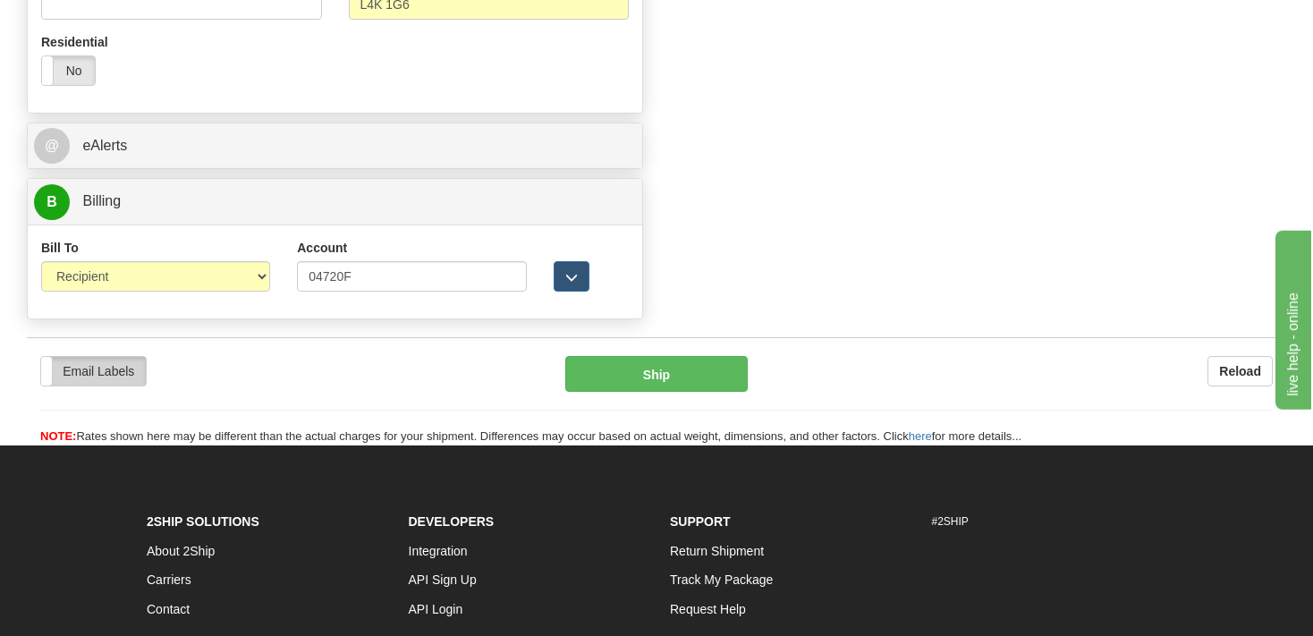
click at [109, 369] on label "Email Labels" at bounding box center [93, 371] width 105 height 29
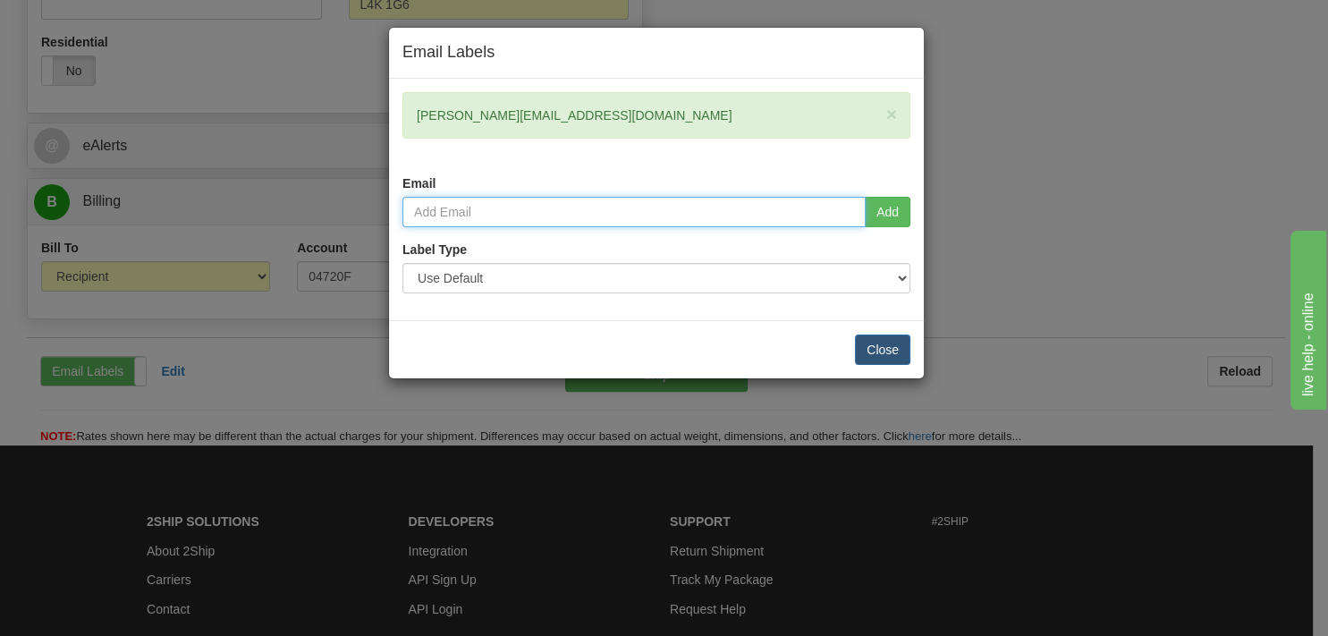
click at [836, 216] on input "email" at bounding box center [634, 212] width 463 height 30
click at [456, 215] on input "email" at bounding box center [634, 212] width 463 height 30
paste input "Holt.RTV@dhl.com"
type input "Holt.RTV@dhl.com"
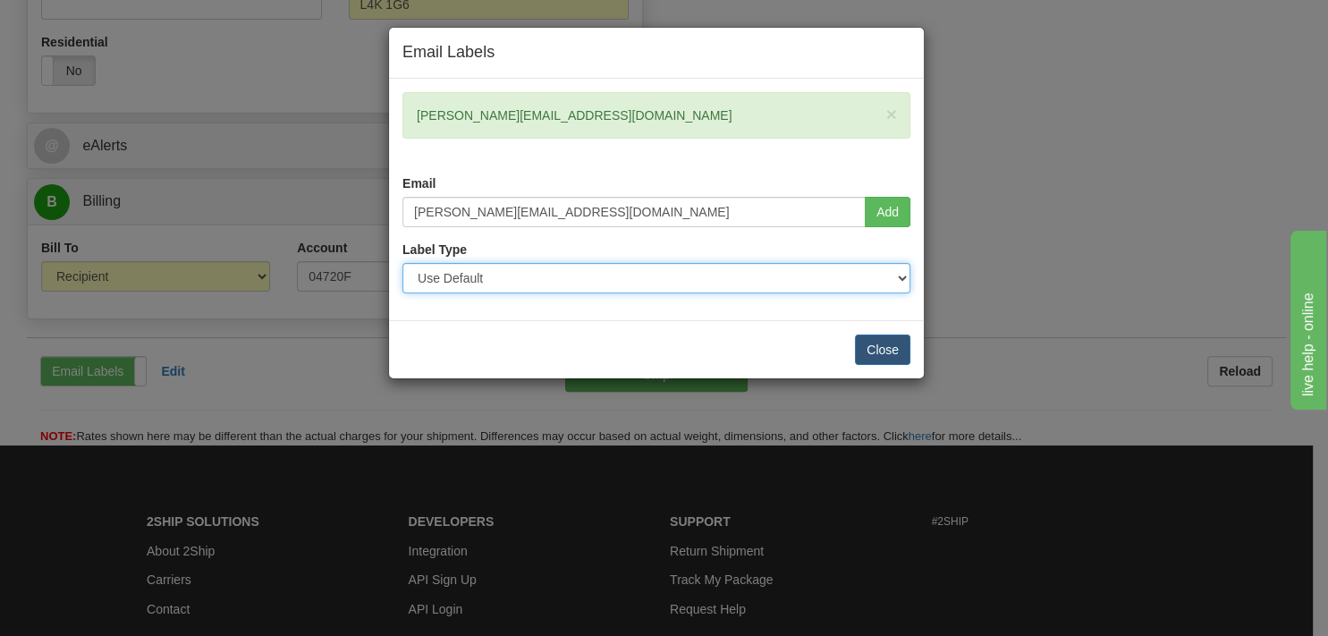
click at [403, 263] on select "Use Default Laser (8 ½” x 11”) Thermal (4” x 6”) Packing Slip (8 ½” x 11”)" at bounding box center [657, 278] width 508 height 30
select select "2"
click option "Thermal (4” x 6”)" at bounding box center [0, 0] width 0 height 0
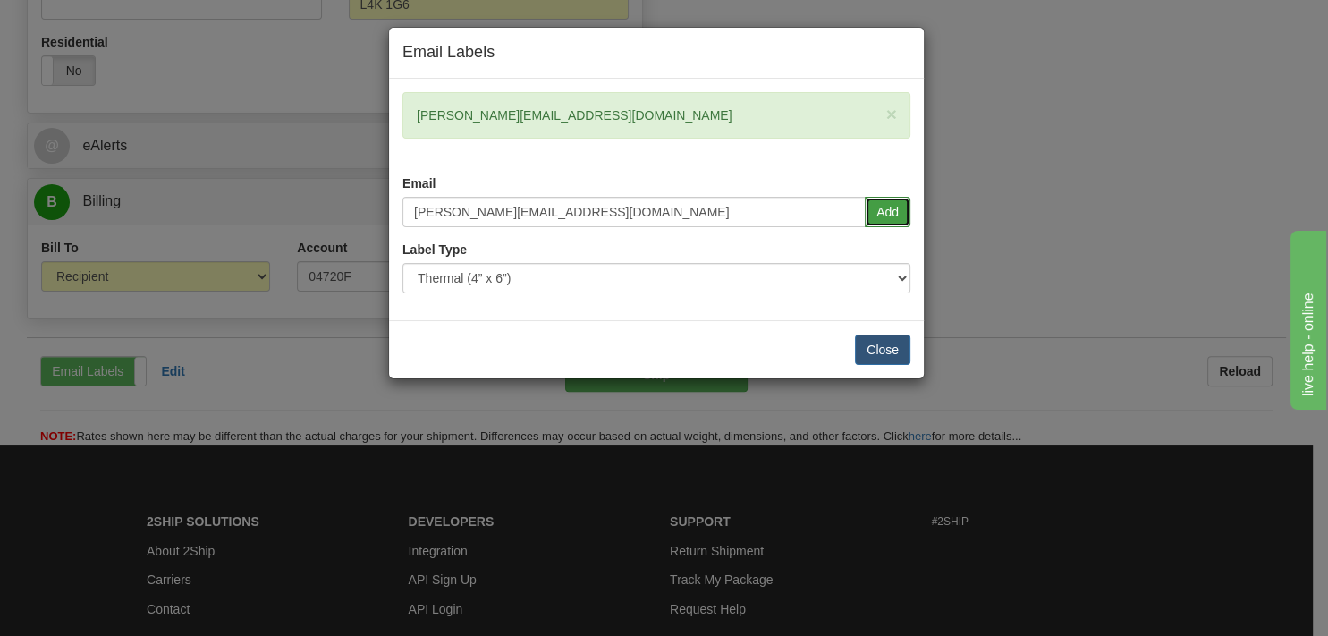
click at [896, 217] on button "Add" at bounding box center [888, 212] width 46 height 30
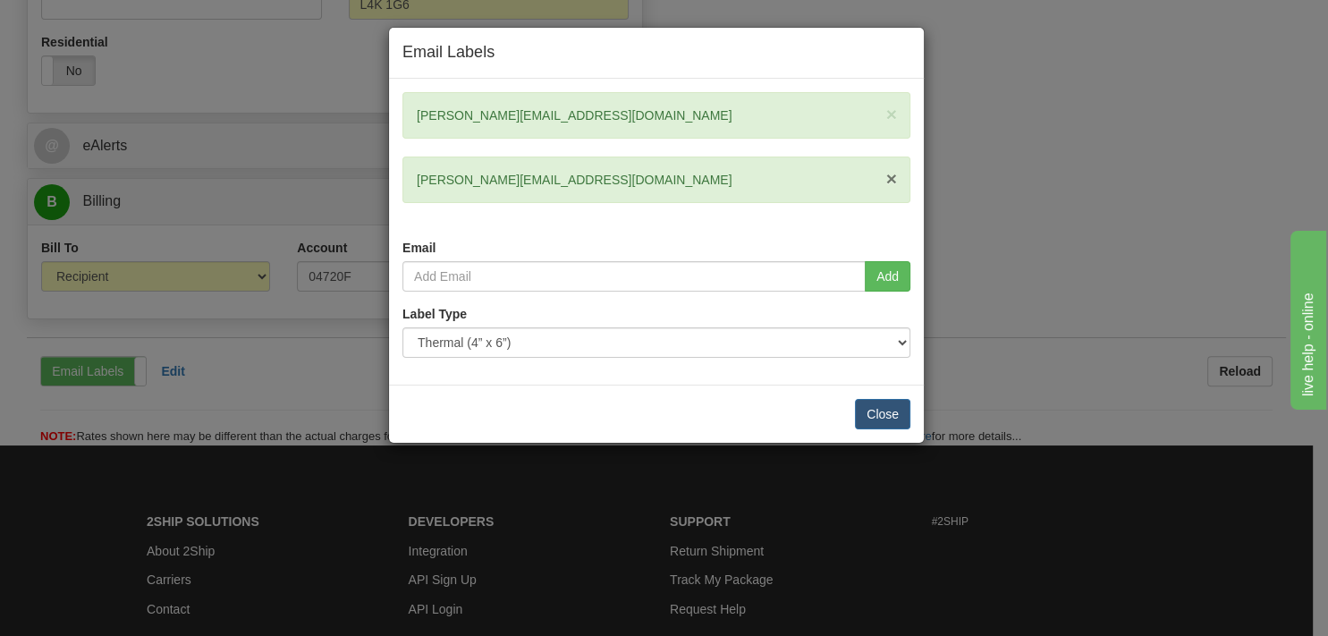
click at [893, 174] on span "×" at bounding box center [891, 178] width 11 height 21
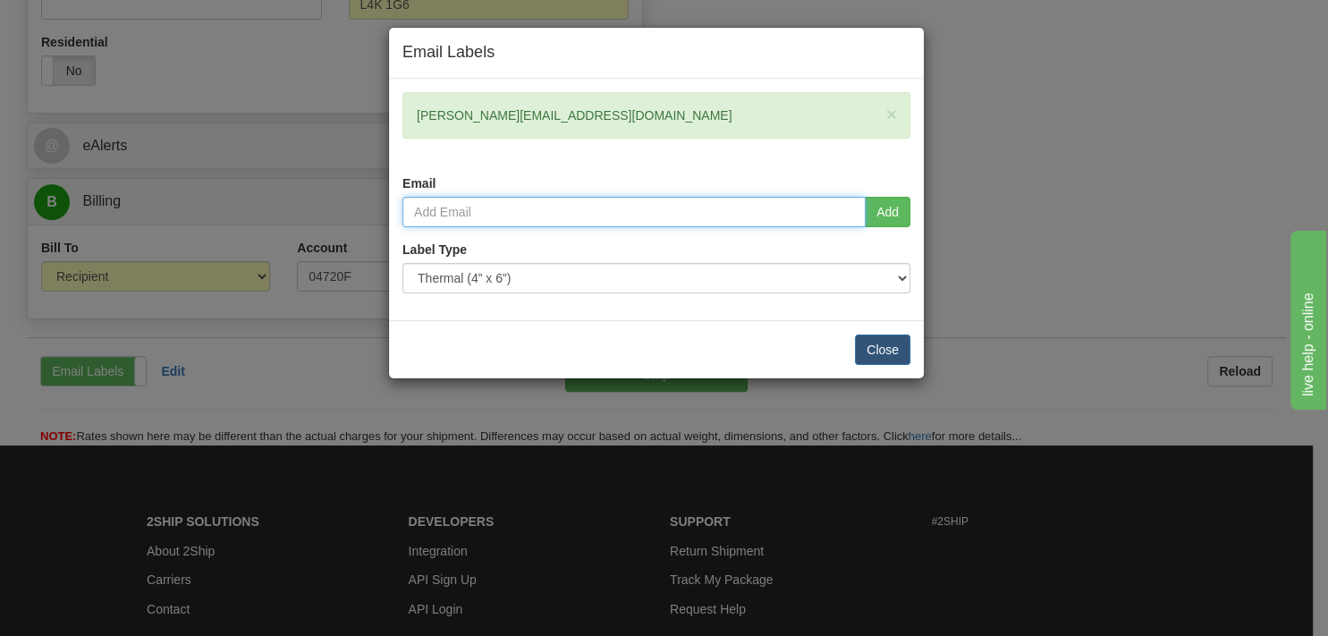
click at [529, 214] on input "email" at bounding box center [634, 212] width 463 height 30
click at [435, 209] on input "email" at bounding box center [634, 212] width 463 height 30
paste input "Holt.RTV@dhl.com"
drag, startPoint x: 470, startPoint y: 211, endPoint x: 388, endPoint y: 209, distance: 82.3
click at [403, 209] on input "Holt.RTV@dhl.com" at bounding box center [634, 212] width 463 height 30
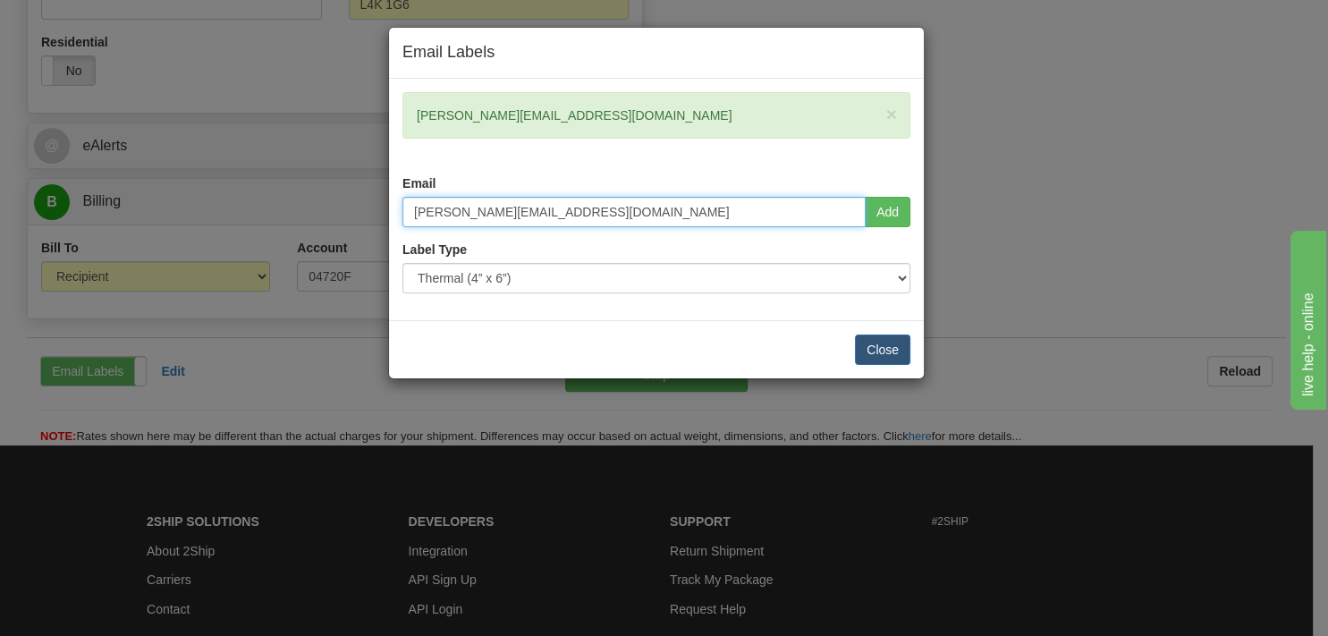
drag, startPoint x: 528, startPoint y: 216, endPoint x: 391, endPoint y: 216, distance: 136.9
click at [403, 216] on input "Holt.RTV@dhl.com" at bounding box center [634, 212] width 463 height 30
paste input "vinnie@blindbarber"
type input "vinnie@blindbarber.com"
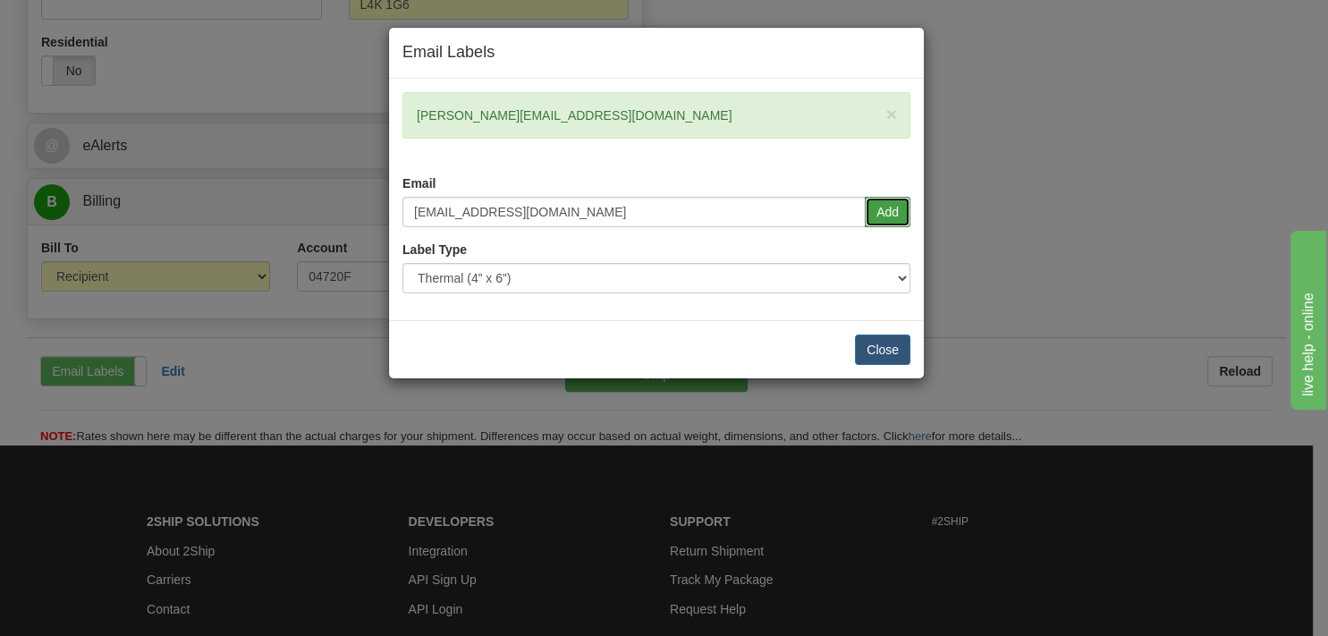
click at [880, 213] on button "Add" at bounding box center [888, 212] width 46 height 30
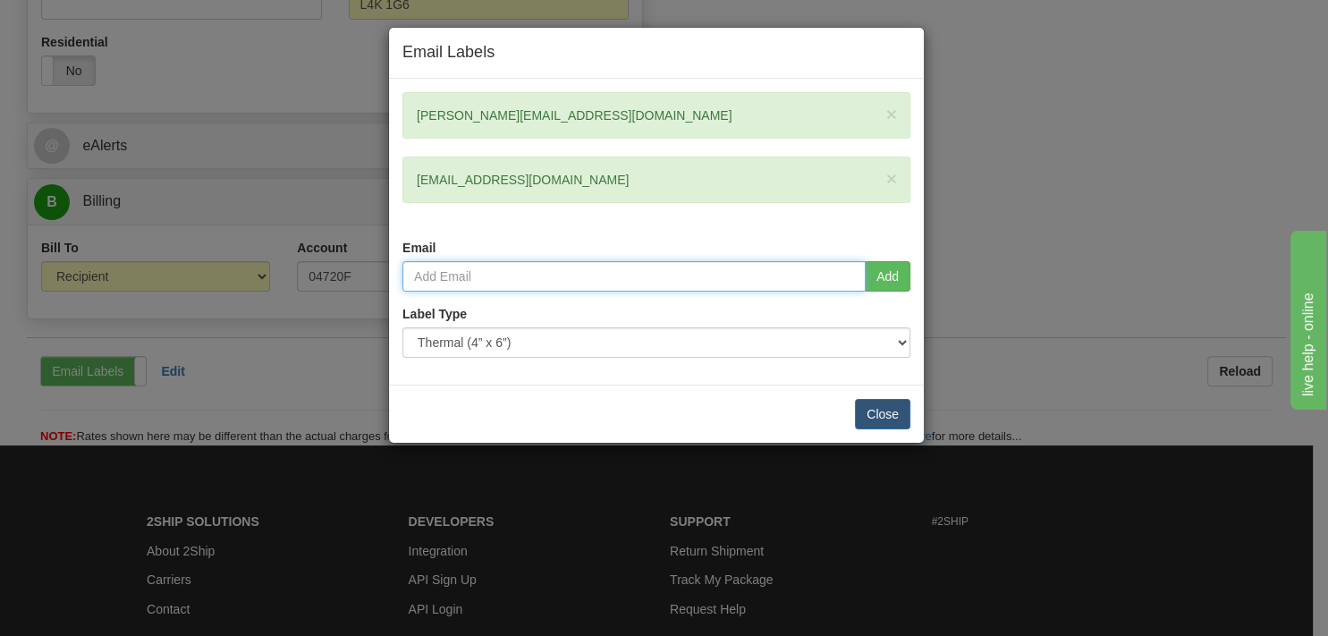
click at [505, 275] on input "email" at bounding box center [634, 276] width 463 height 30
type input "jgrimmer@jdsmith.com"
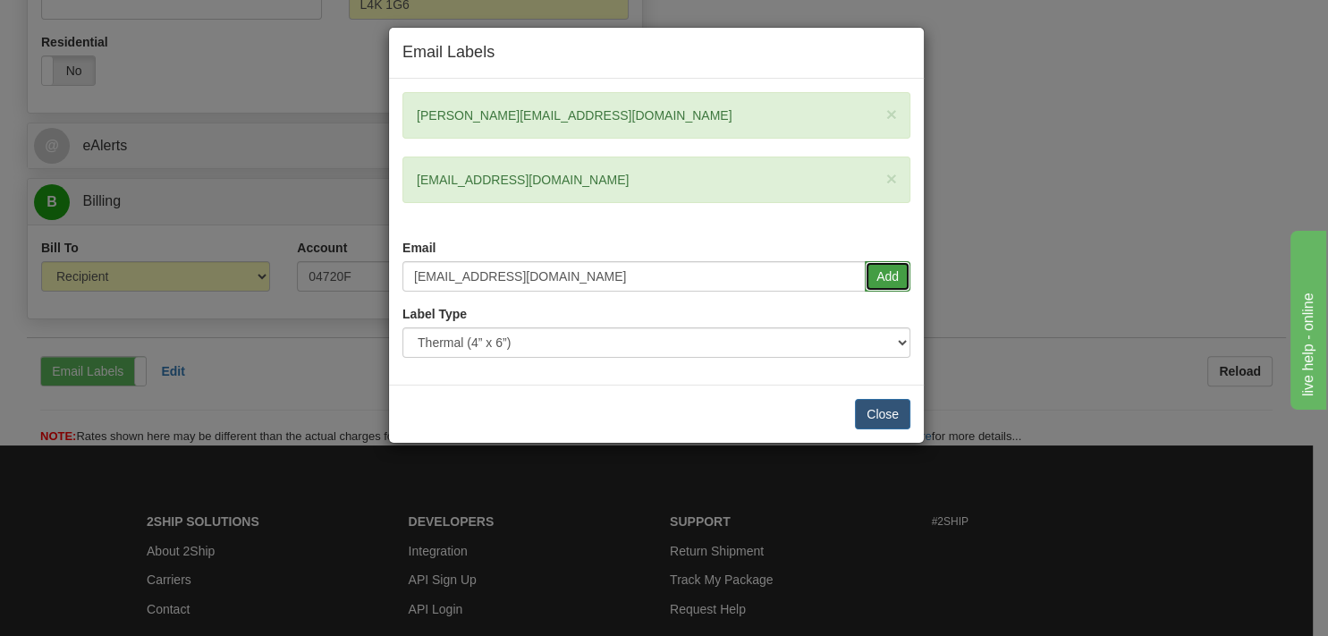
click at [882, 287] on button "Add" at bounding box center [888, 276] width 46 height 30
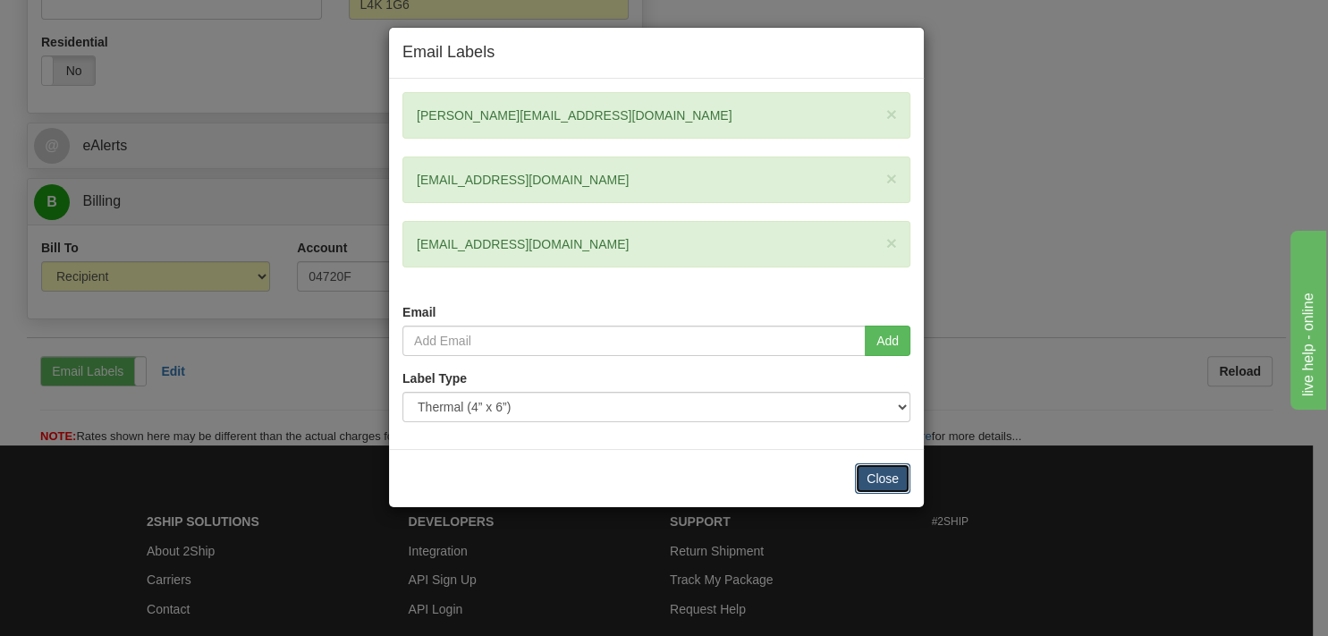
click at [878, 484] on button "Close" at bounding box center [882, 478] width 55 height 30
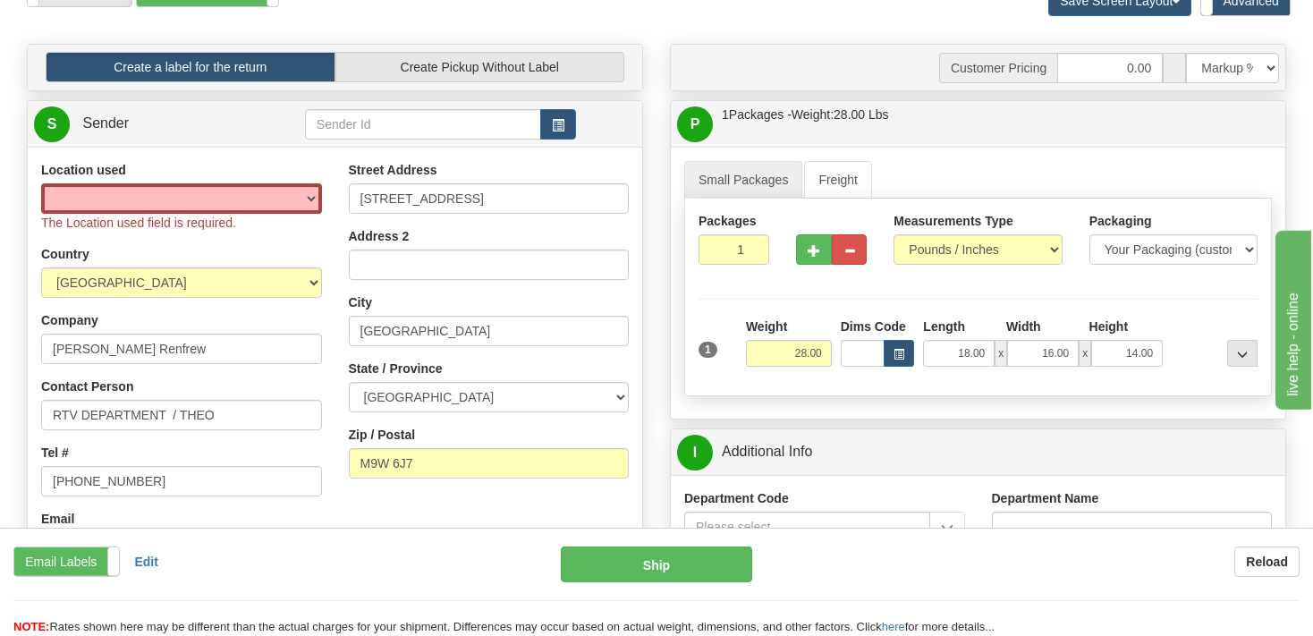
scroll to position [47, 0]
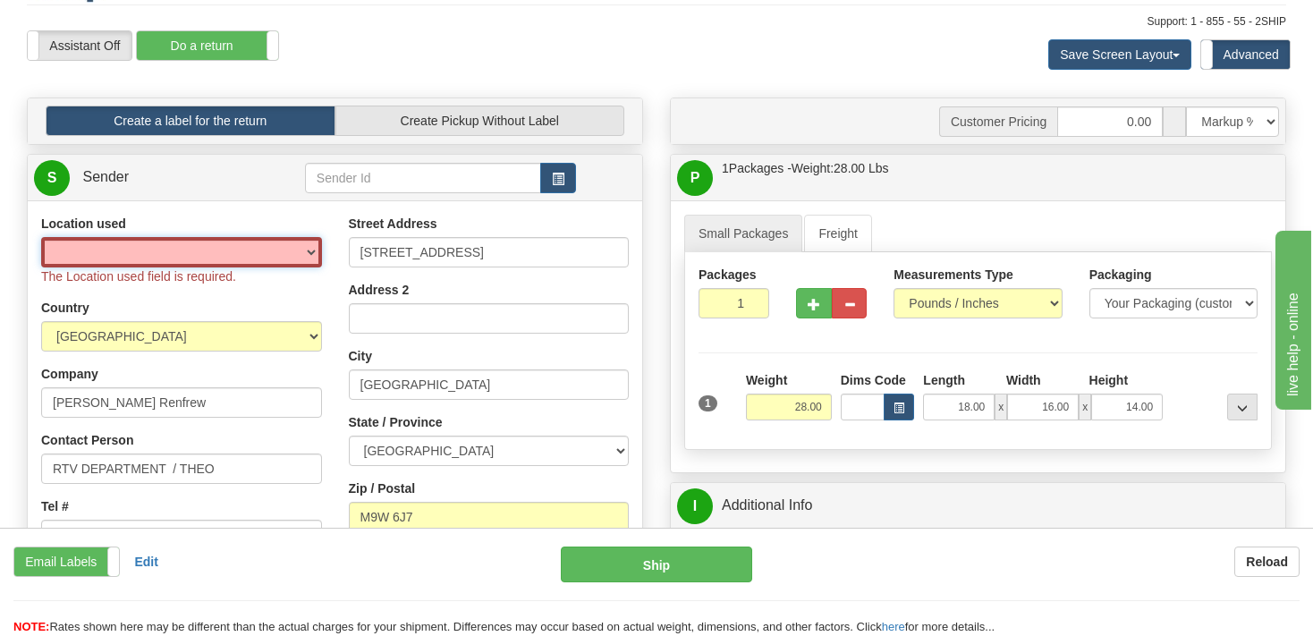
click at [41, 237] on select "BEURER BIGBUMP CASCORM CLIFBAR DAYCO DOLE ELIDA FREEYUMM Good Crisp GSBLC GSBLC…" at bounding box center [181, 252] width 281 height 30
select select "6522"
click option "[PERSON_NAME]" at bounding box center [0, 0] width 0 height 0
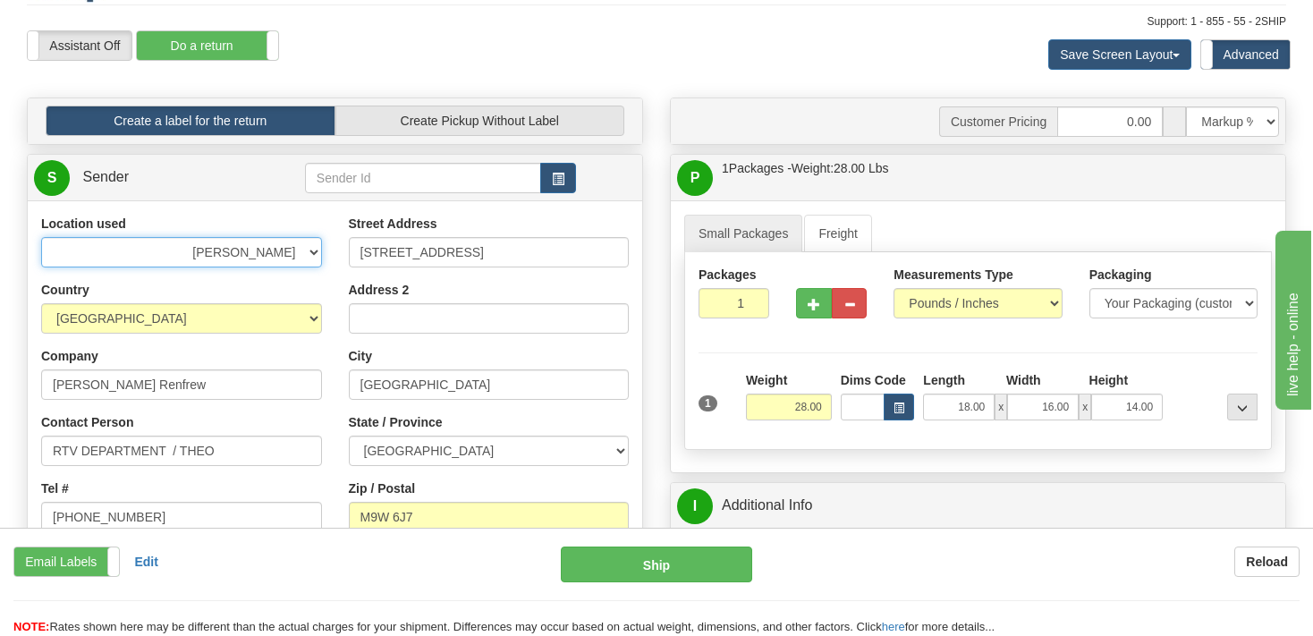
type input "11"
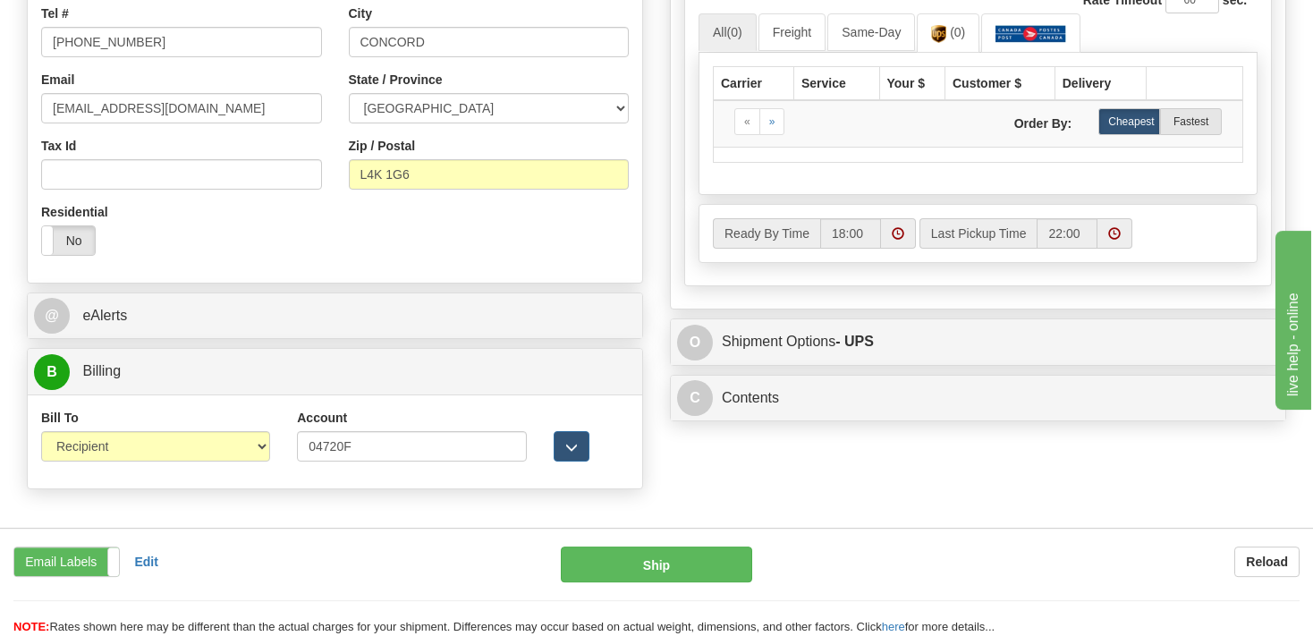
scroll to position [1181, 0]
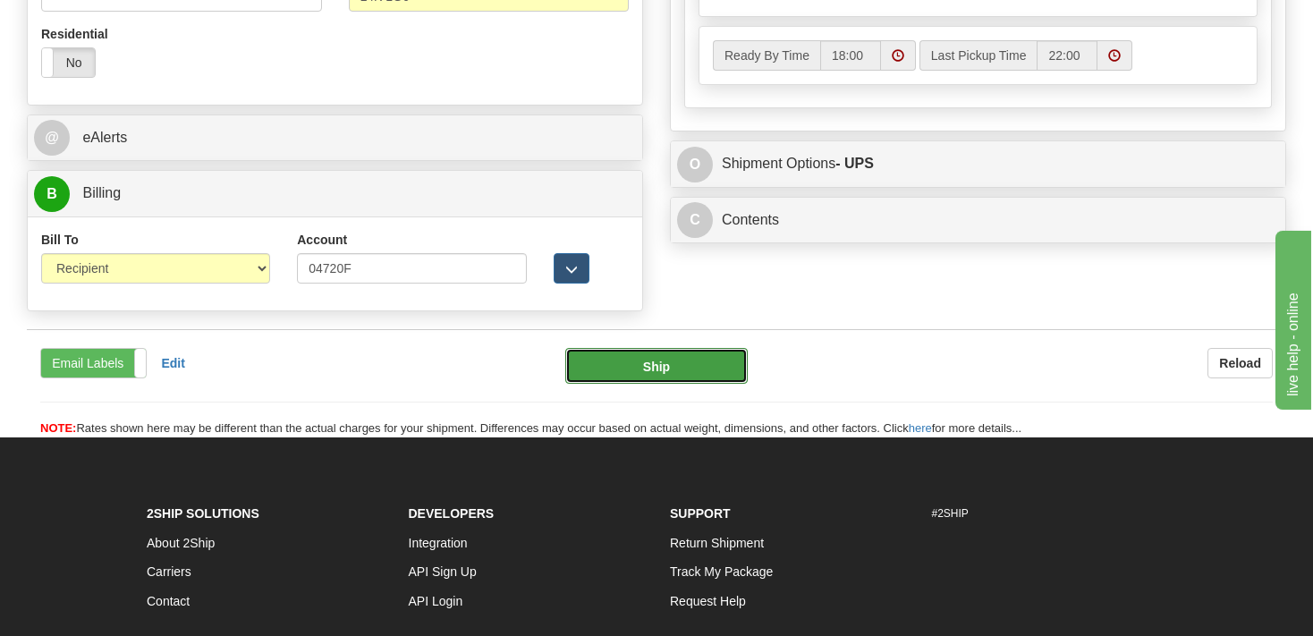
click at [669, 370] on button "Ship" at bounding box center [656, 366] width 183 height 36
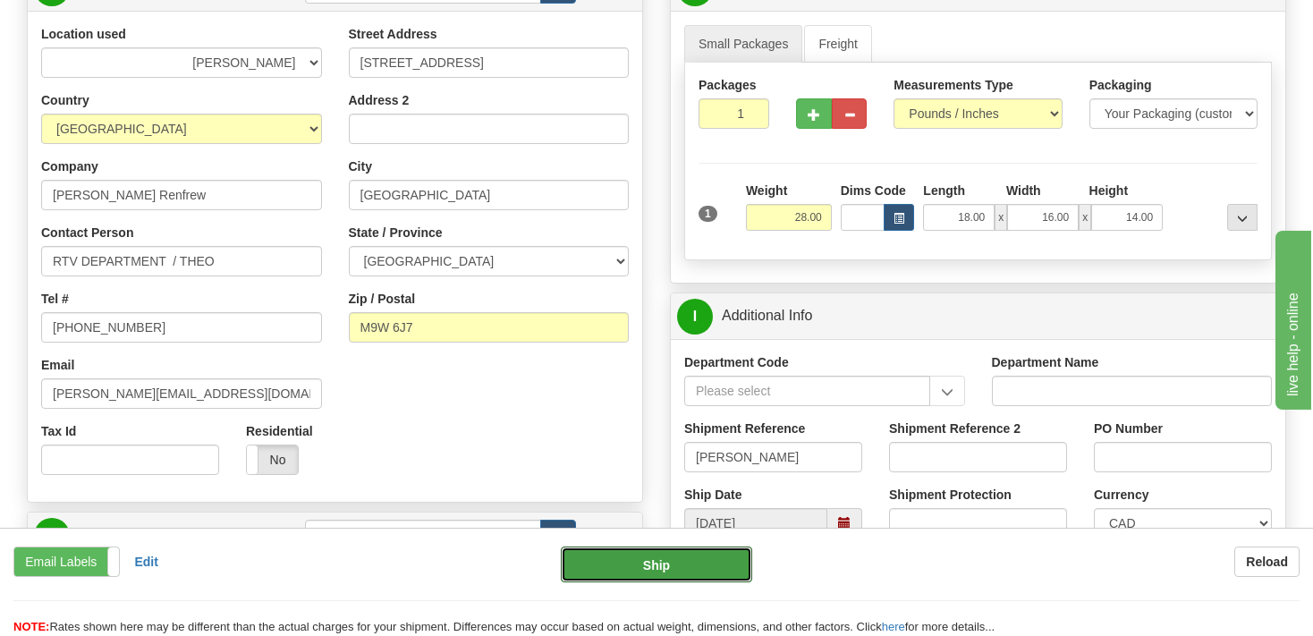
scroll to position [47, 0]
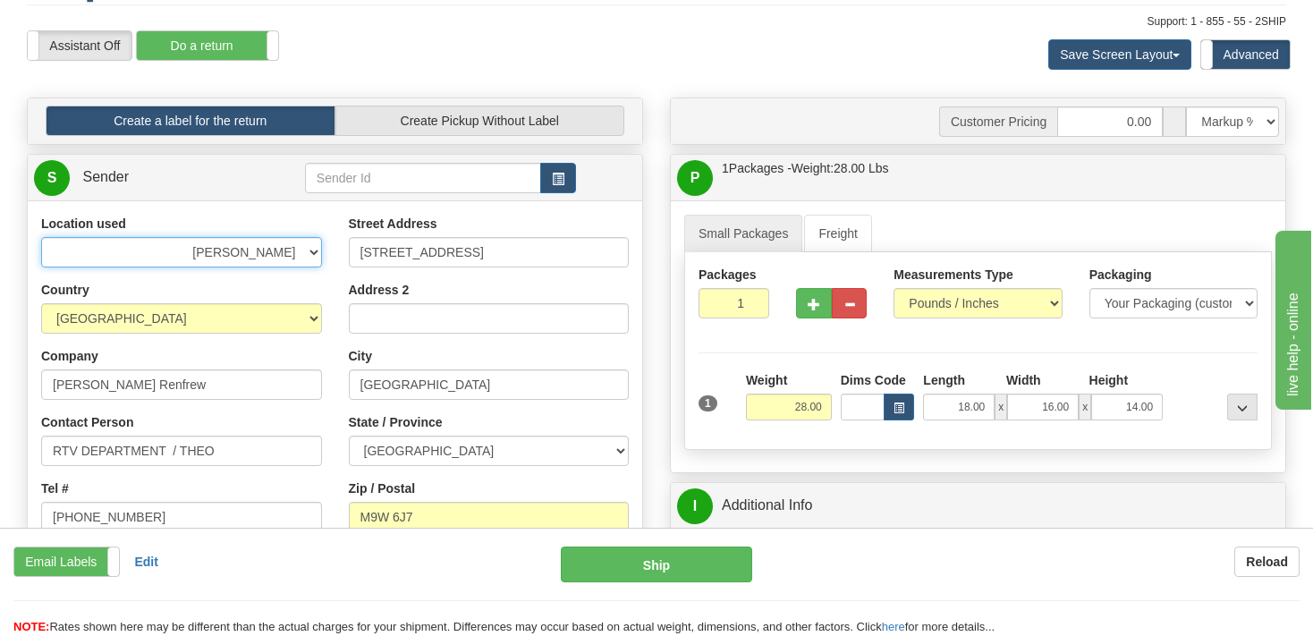
click at [41, 237] on select "BEURER BIGBUMP CASCORM CLIFBAR DAYCO DOLE ELIDA FREEYUMM Good Crisp GSBLC GSBLC…" at bounding box center [181, 252] width 281 height 30
click at [338, 246] on div "Location used BEURER BIGBUMP CASCORM CLIFBAR DAYCO DOLE ELIDA FREEYUMM Good Cri…" at bounding box center [335, 446] width 615 height 463
click at [336, 246] on div "Street Address 396 Humberline Drive Address 2 City Toronto State / Province ALB…" at bounding box center [489, 380] width 308 height 331
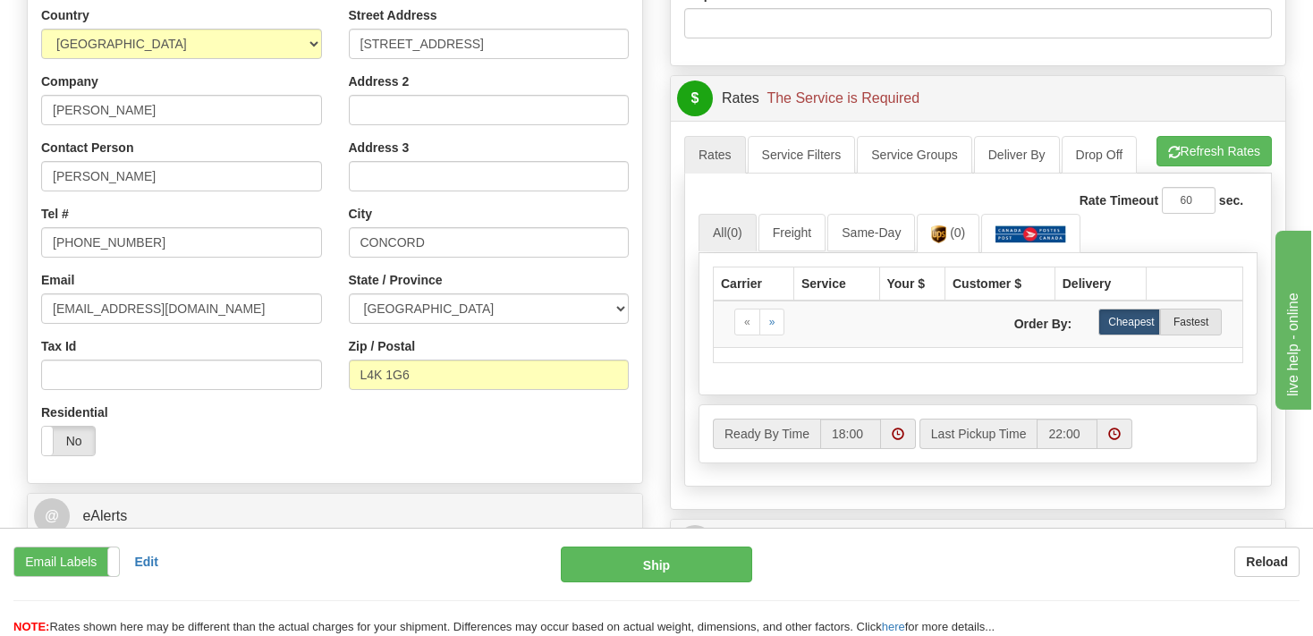
scroll to position [1086, 0]
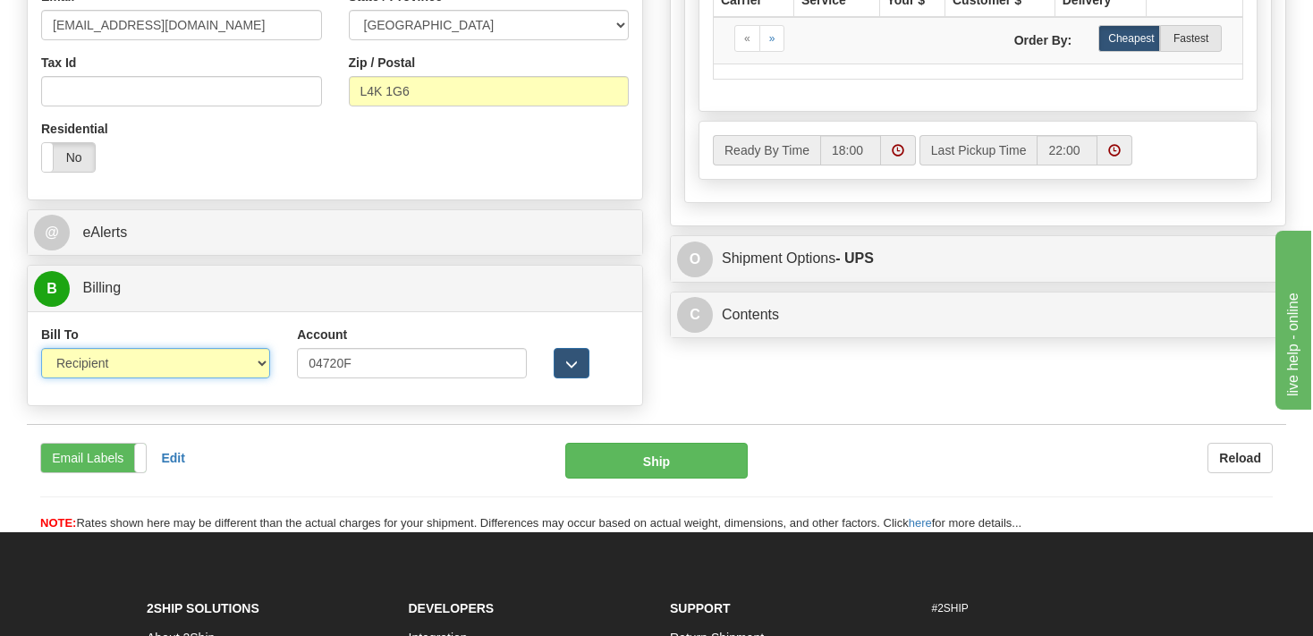
click at [41, 348] on select "Sender Recipient Third Party Collect" at bounding box center [155, 363] width 229 height 30
select select "1"
click option "Sender" at bounding box center [0, 0] width 0 height 0
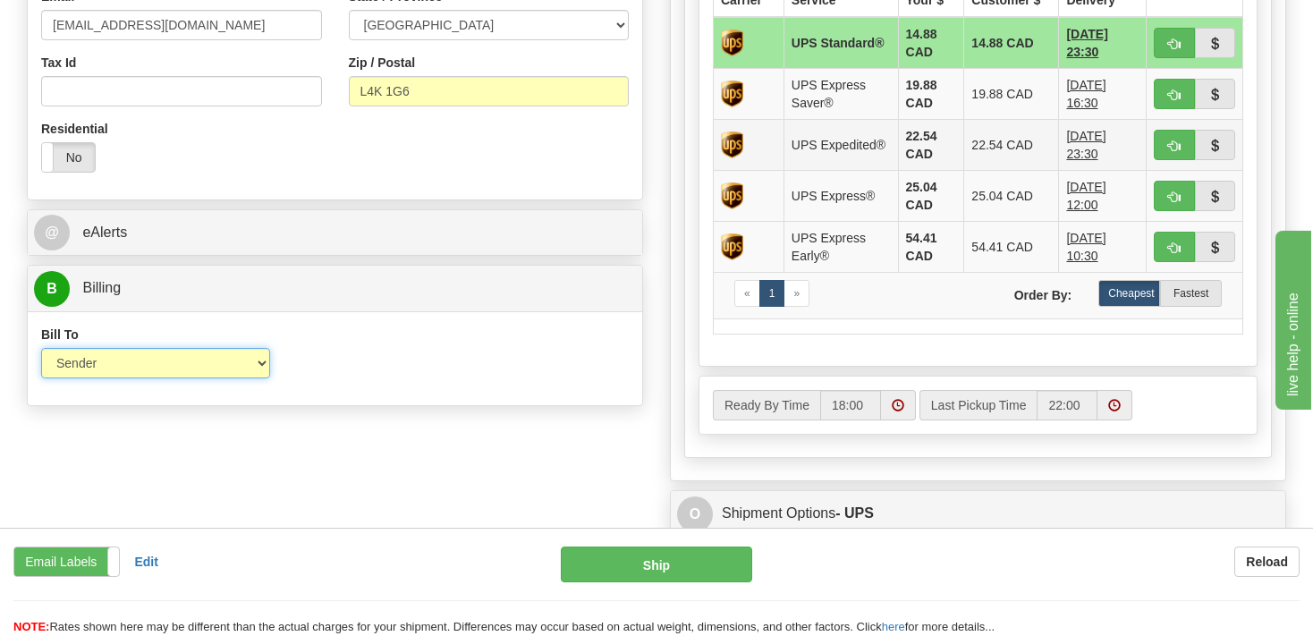
scroll to position [897, 0]
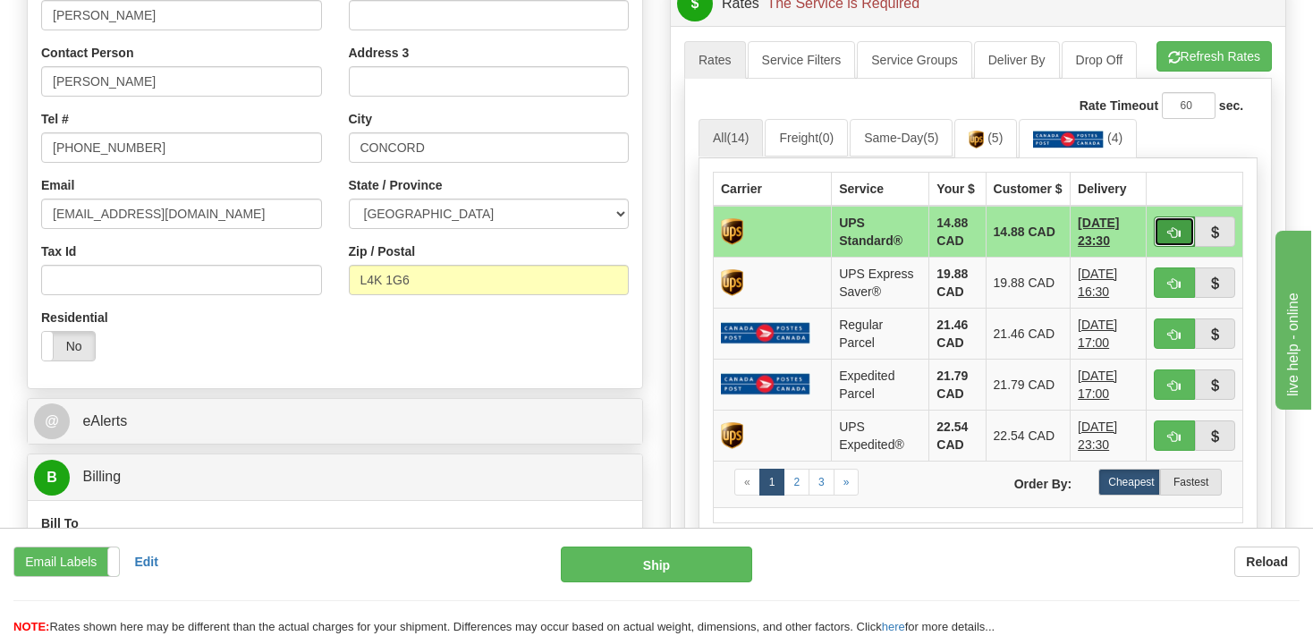
click at [1168, 225] on button "button" at bounding box center [1174, 231] width 41 height 30
type input "11"
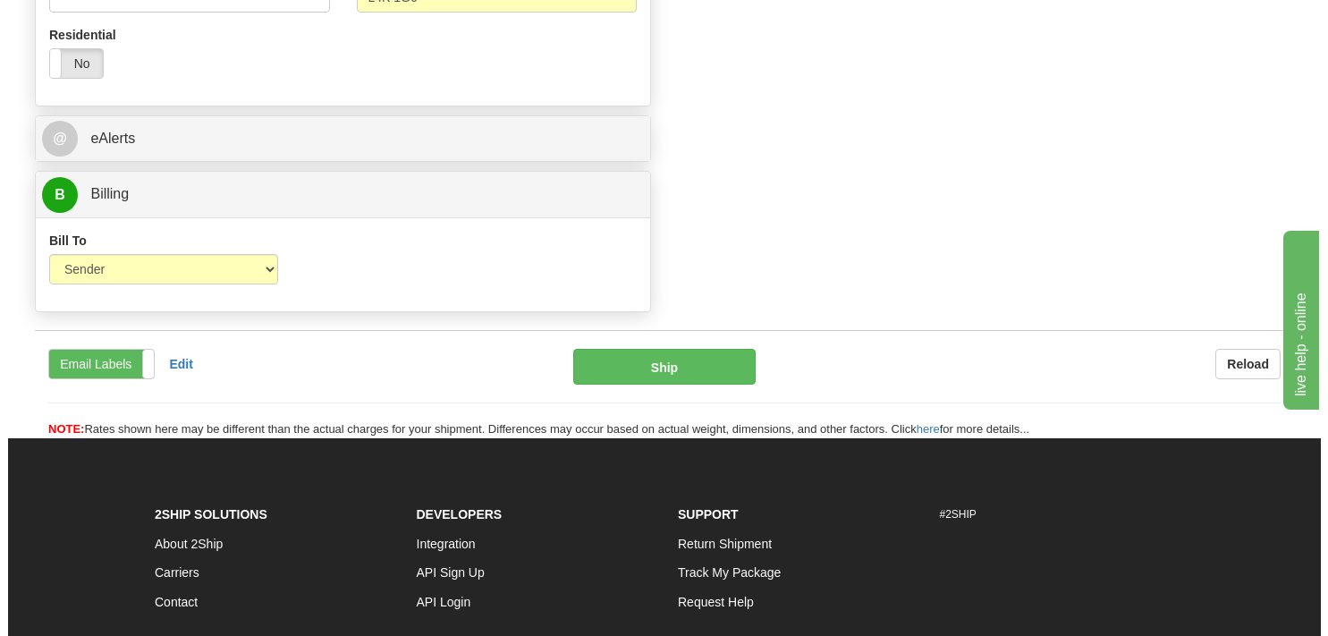
scroll to position [1181, 0]
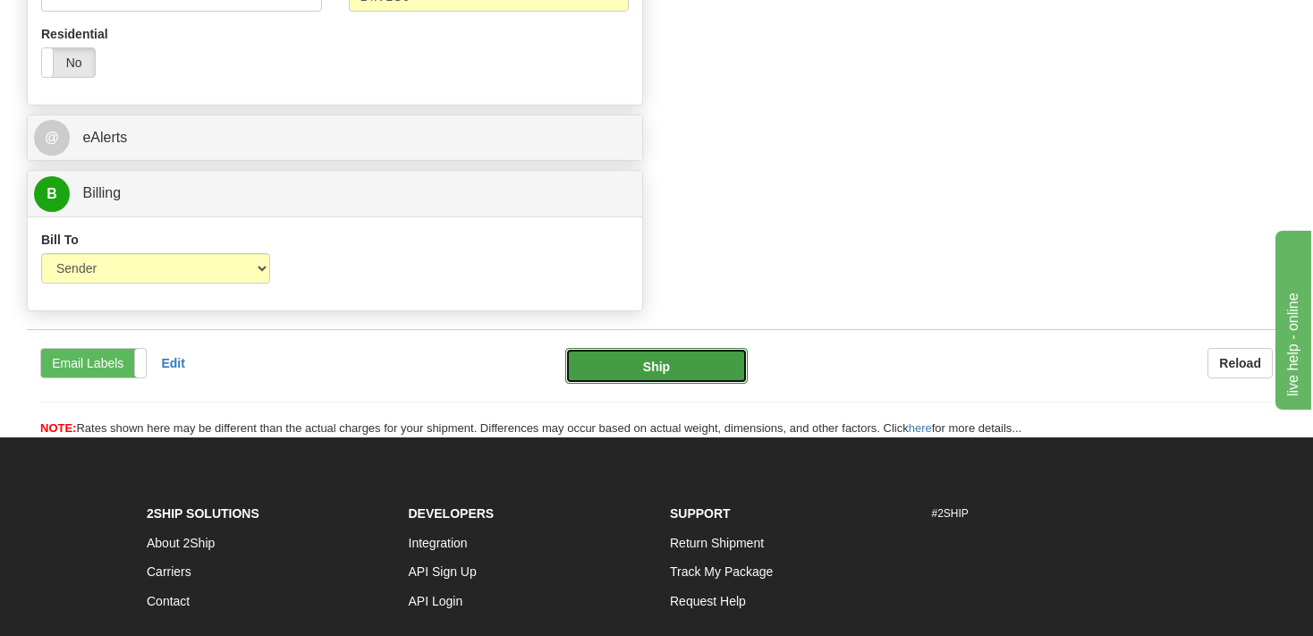
click at [647, 371] on button "Ship" at bounding box center [656, 366] width 183 height 36
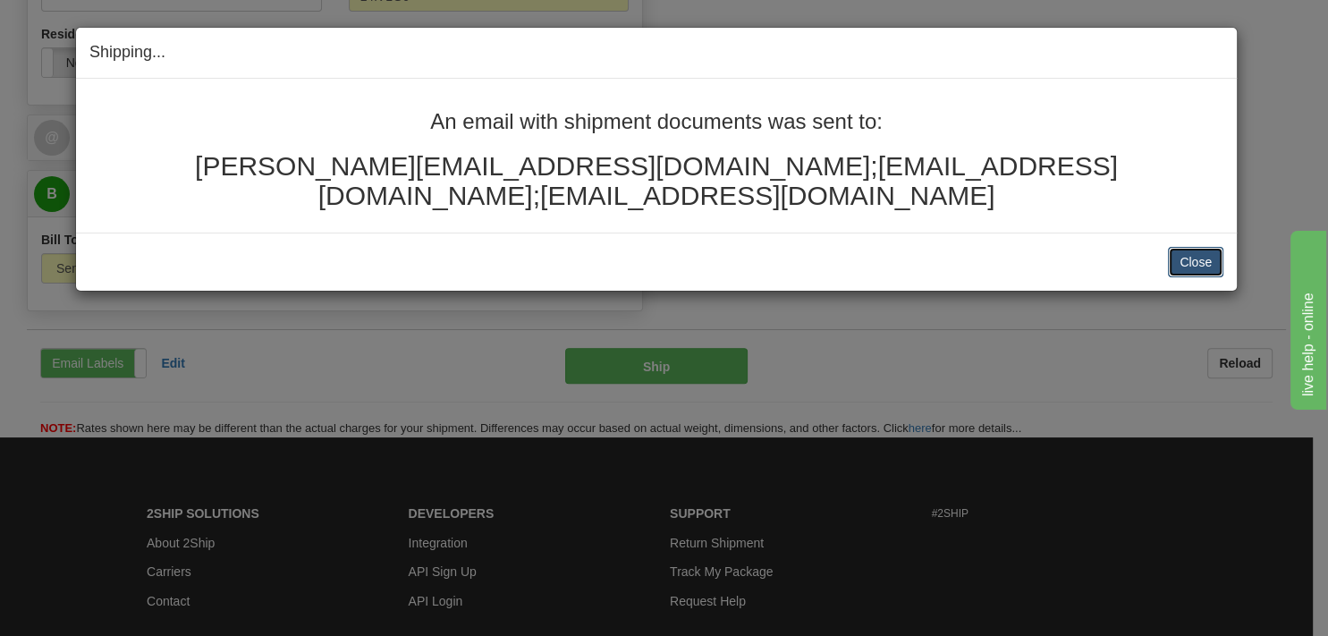
click at [1196, 247] on button "Close" at bounding box center [1195, 262] width 55 height 30
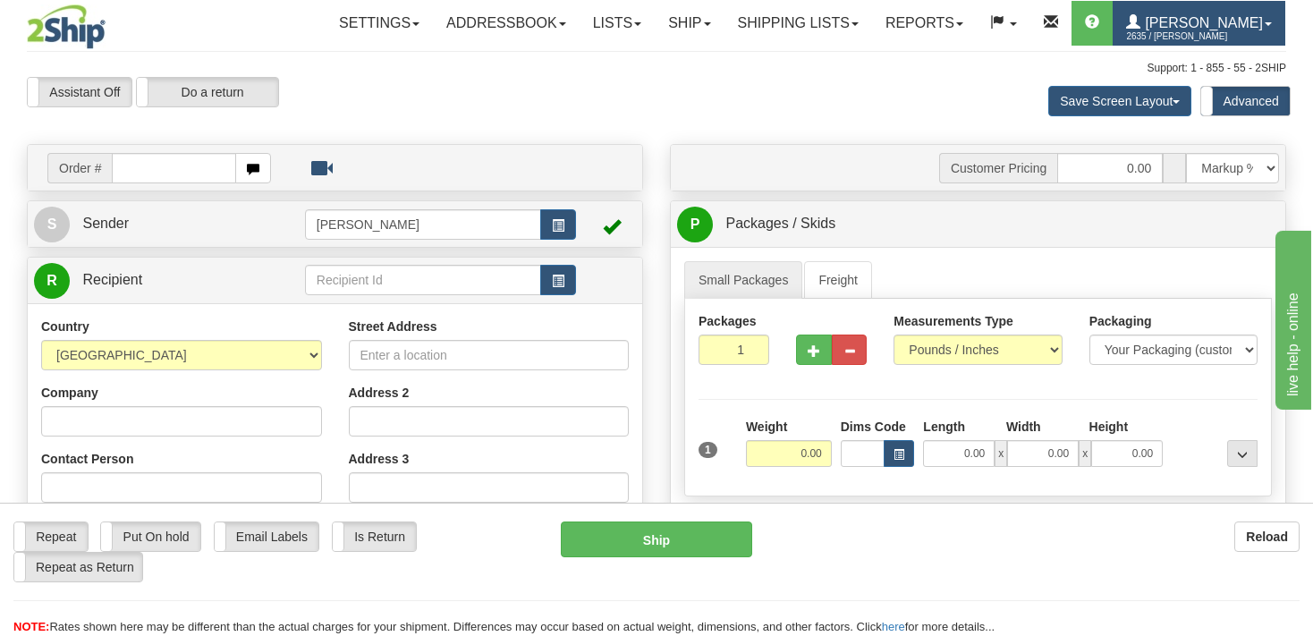
click at [1207, 37] on span "2635 / [PERSON_NAME]" at bounding box center [1193, 37] width 134 height 18
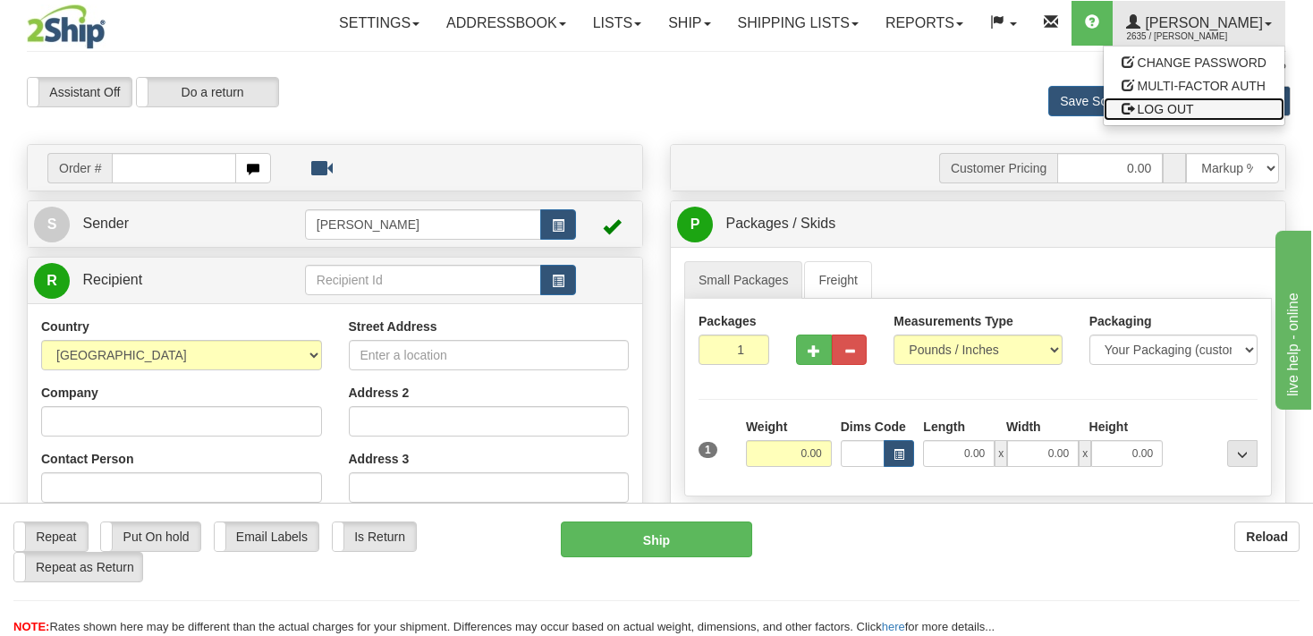
click at [1165, 108] on span "LOG OUT" at bounding box center [1166, 109] width 56 height 14
